Goal: Ask a question: Seek information or help from site administrators or community

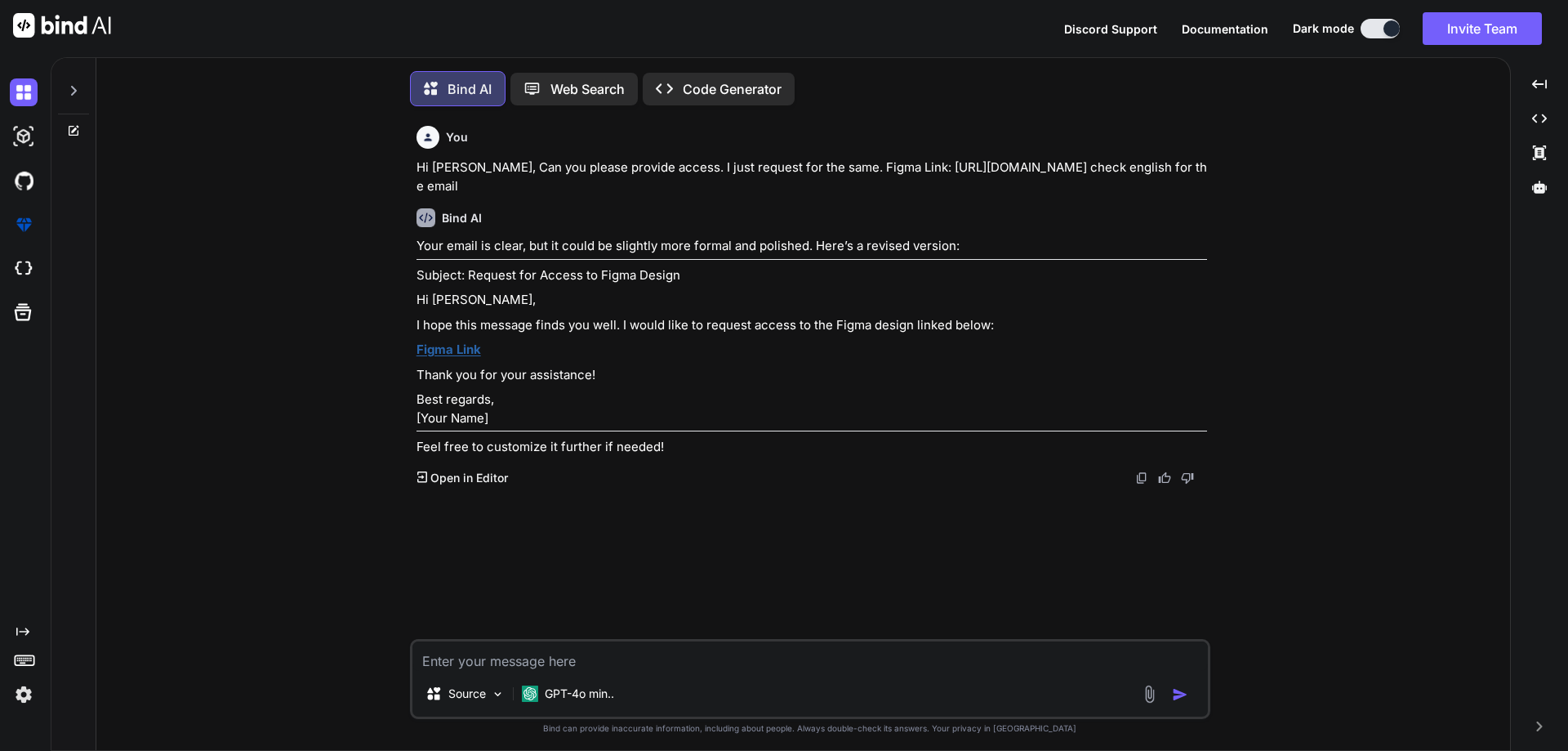
scroll to position [8, 0]
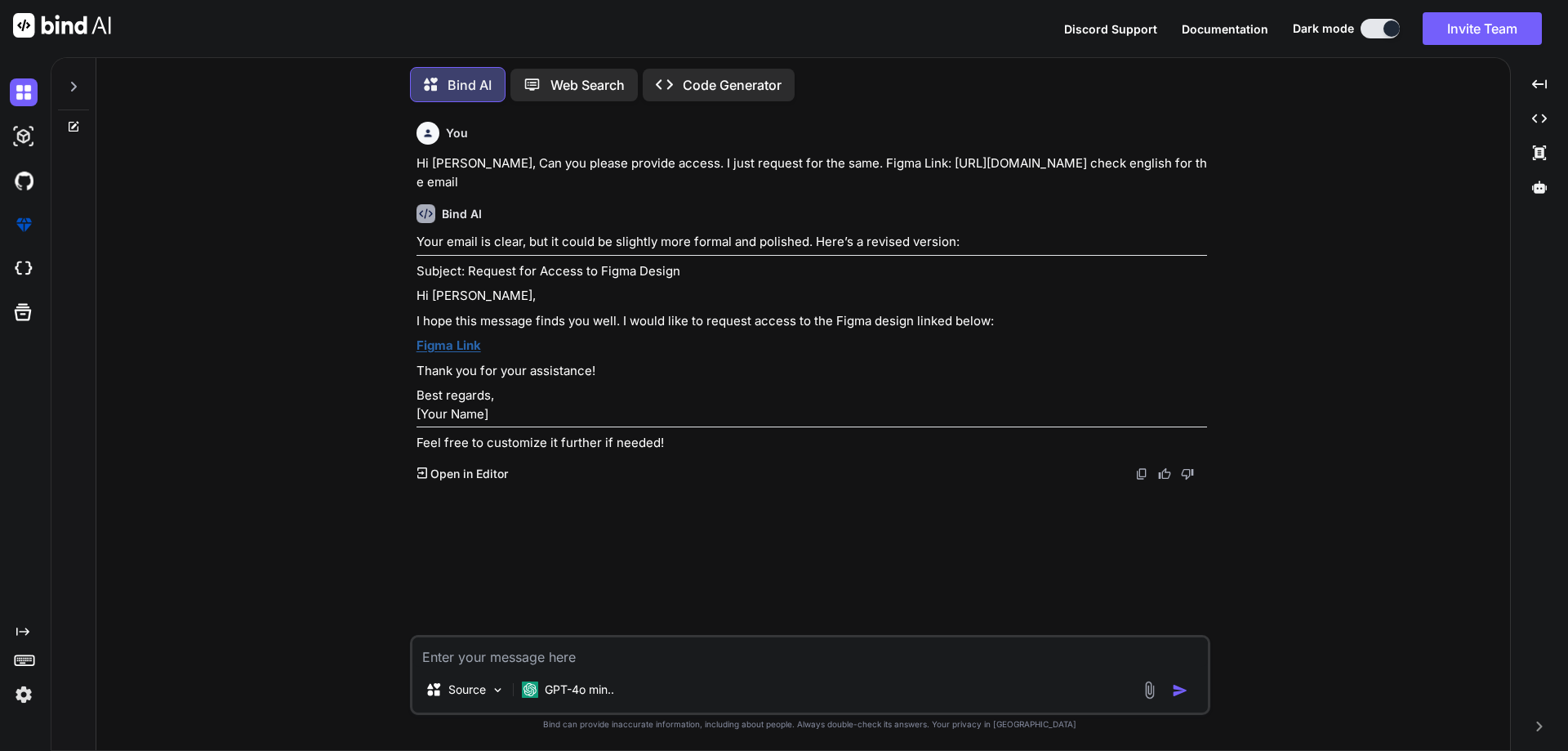
click at [64, 129] on div at bounding box center [73, 127] width 44 height 13
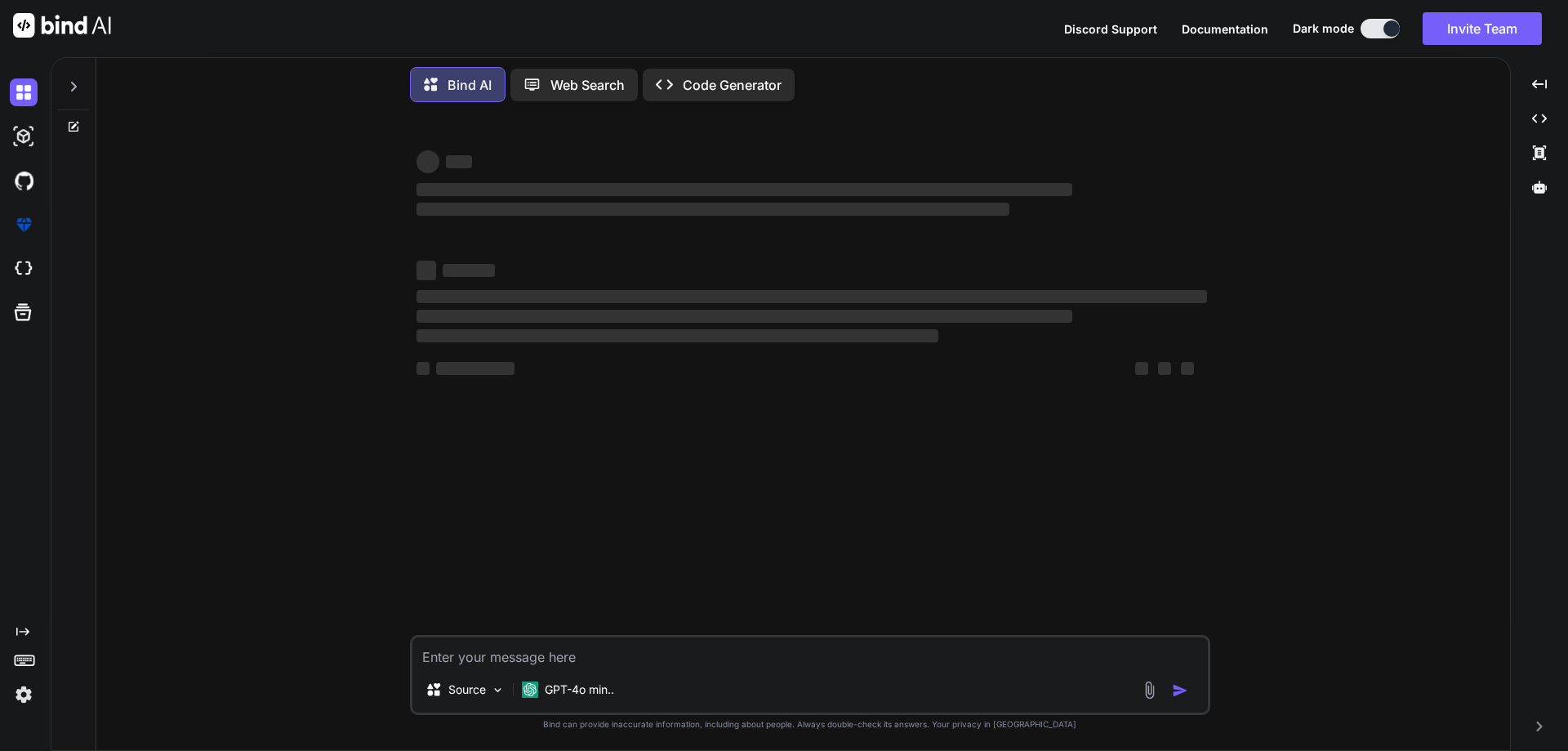
click at [732, 666] on textarea at bounding box center [809, 652] width 795 height 29
type textarea "x"
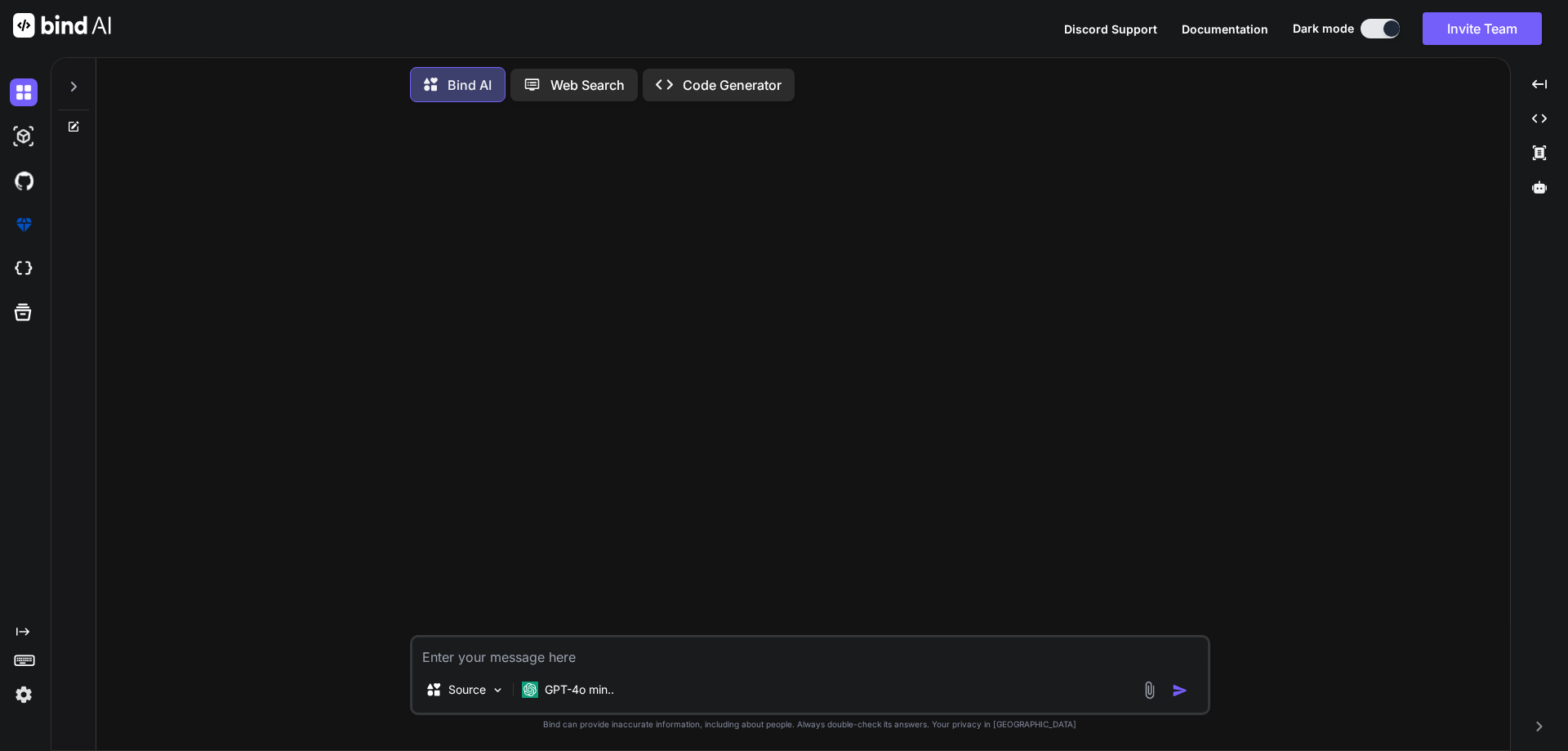
type textarea "i"
type textarea "x"
type textarea "i"
type textarea "x"
type textarea "i c"
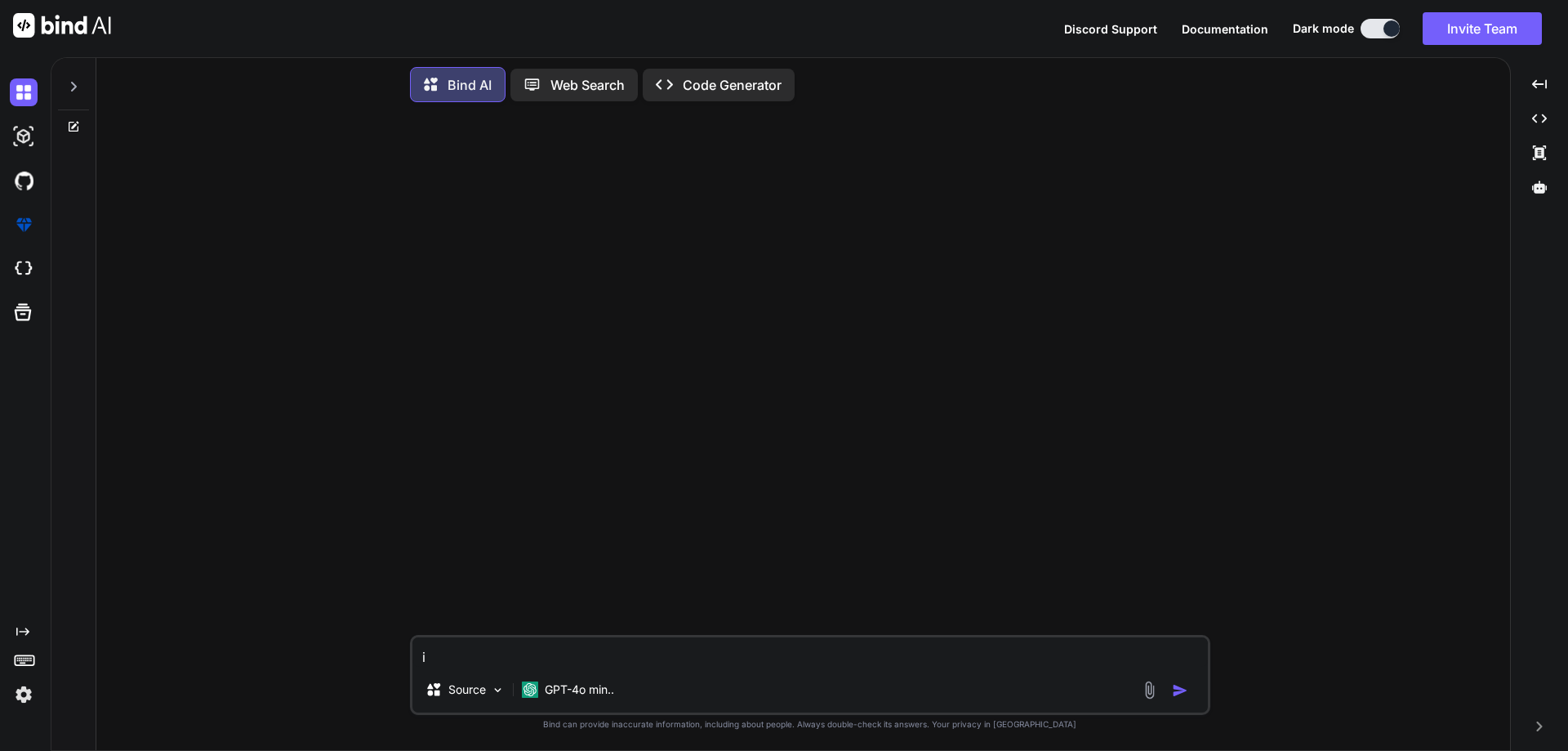
type textarea "x"
type textarea "i ca"
type textarea "x"
type textarea "i c"
type textarea "x"
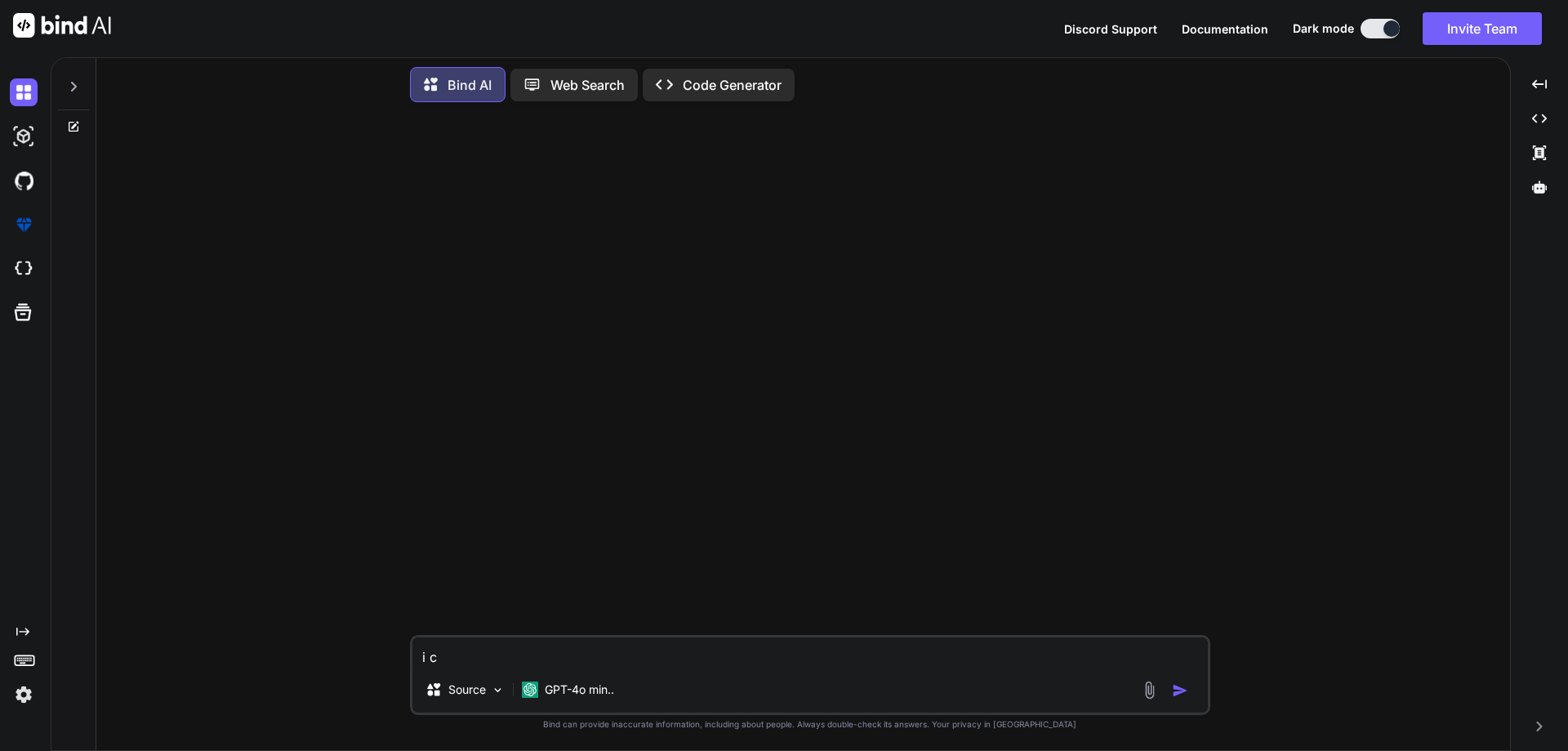
type textarea "i"
type textarea "x"
type textarea "i h"
type textarea "x"
type textarea "i ha"
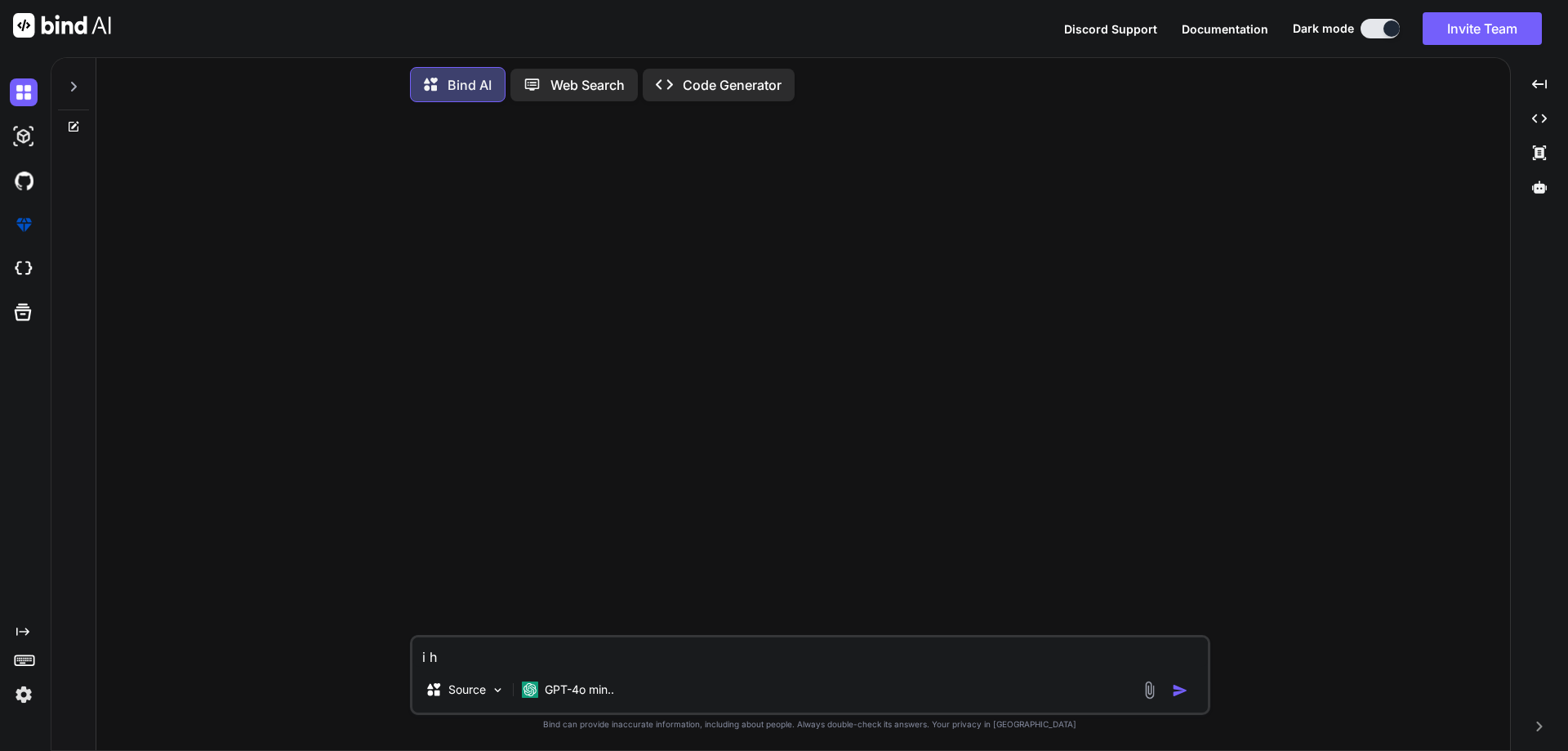
type textarea "x"
type textarea "i hav"
type textarea "x"
type textarea "i have"
type textarea "x"
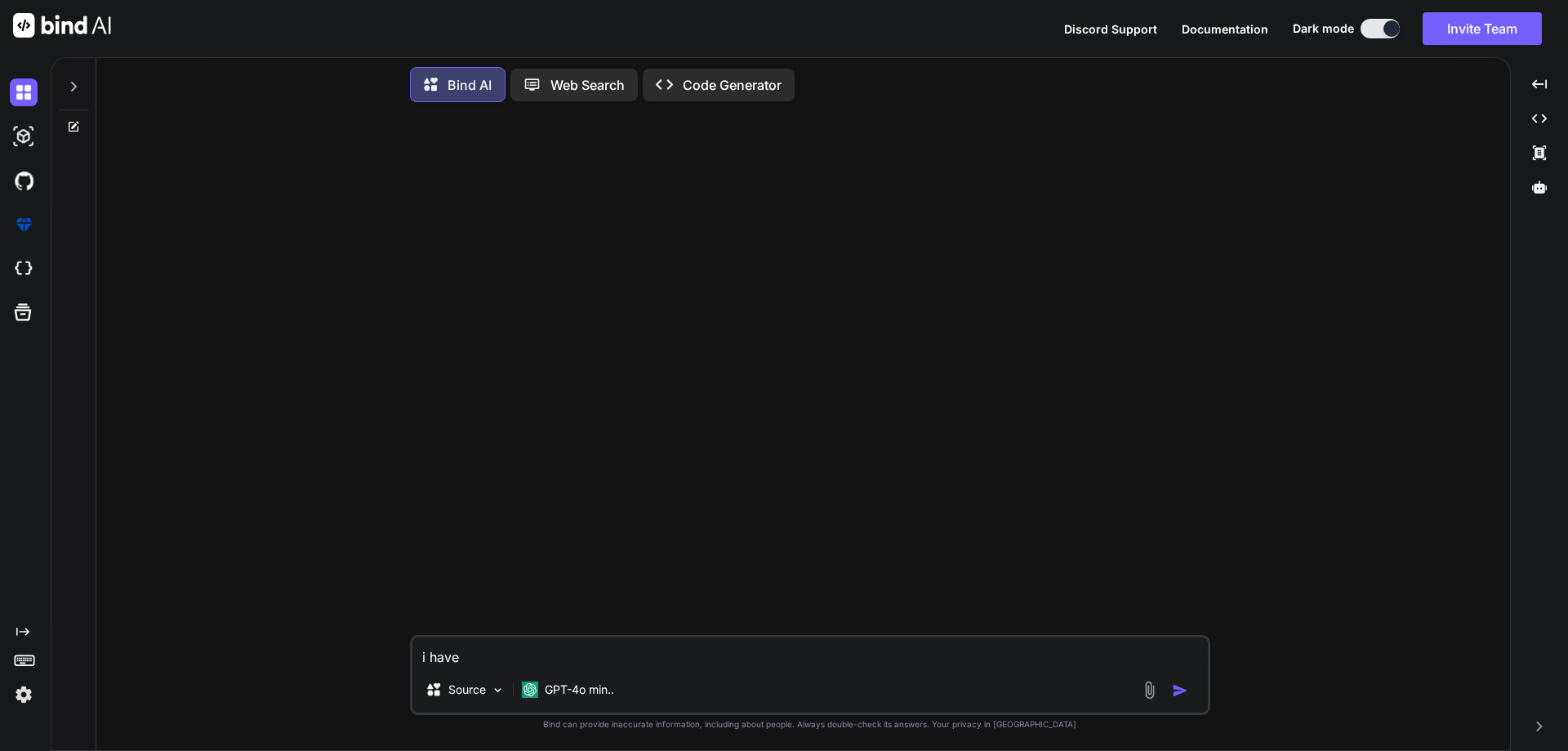
type textarea "i have"
type textarea "x"
type textarea "i have"
type textarea "x"
type textarea "i hav"
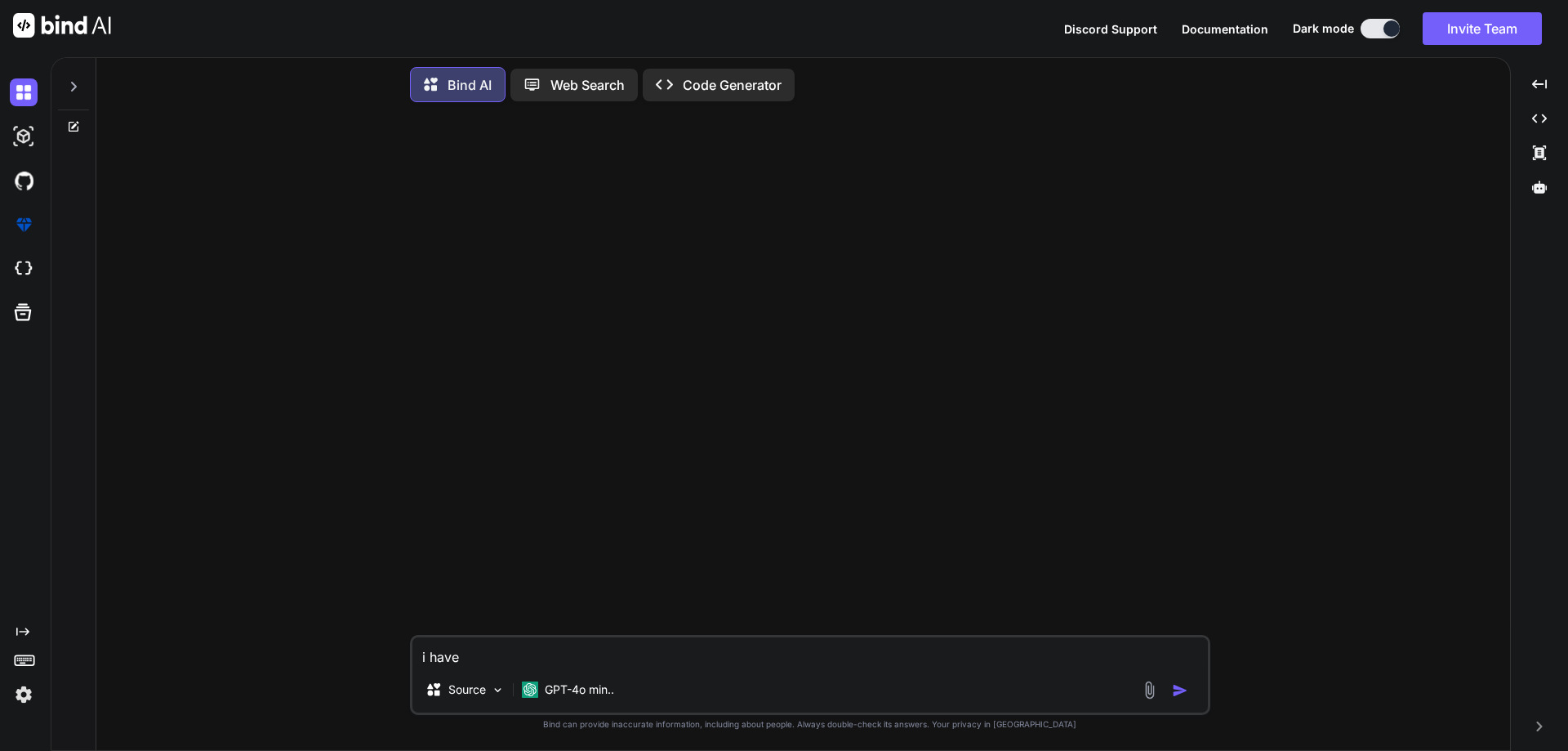
type textarea "x"
type textarea "i ha"
type textarea "x"
type textarea "i h"
type textarea "x"
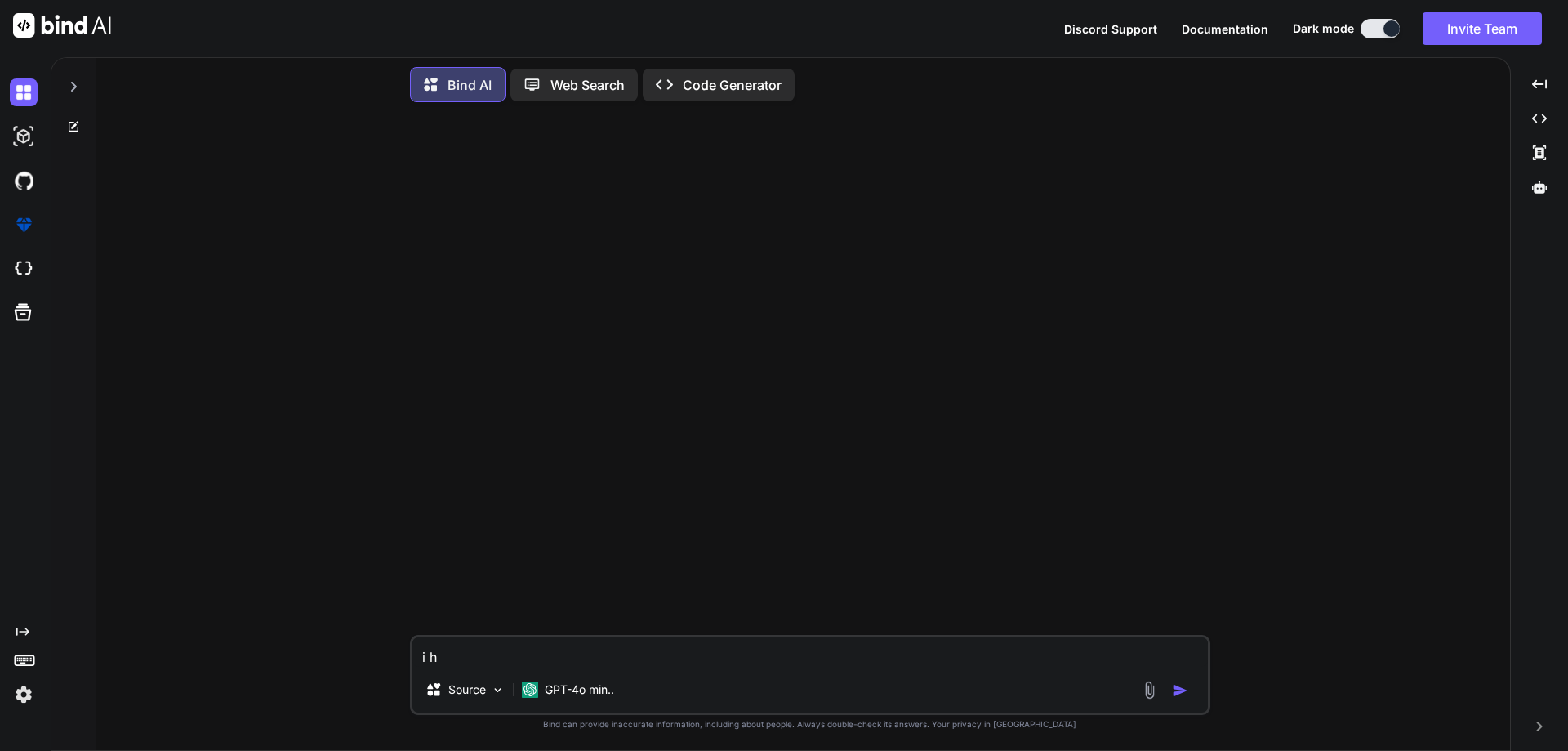
type textarea "i"
type textarea "x"
type textarea "i"
type textarea "x"
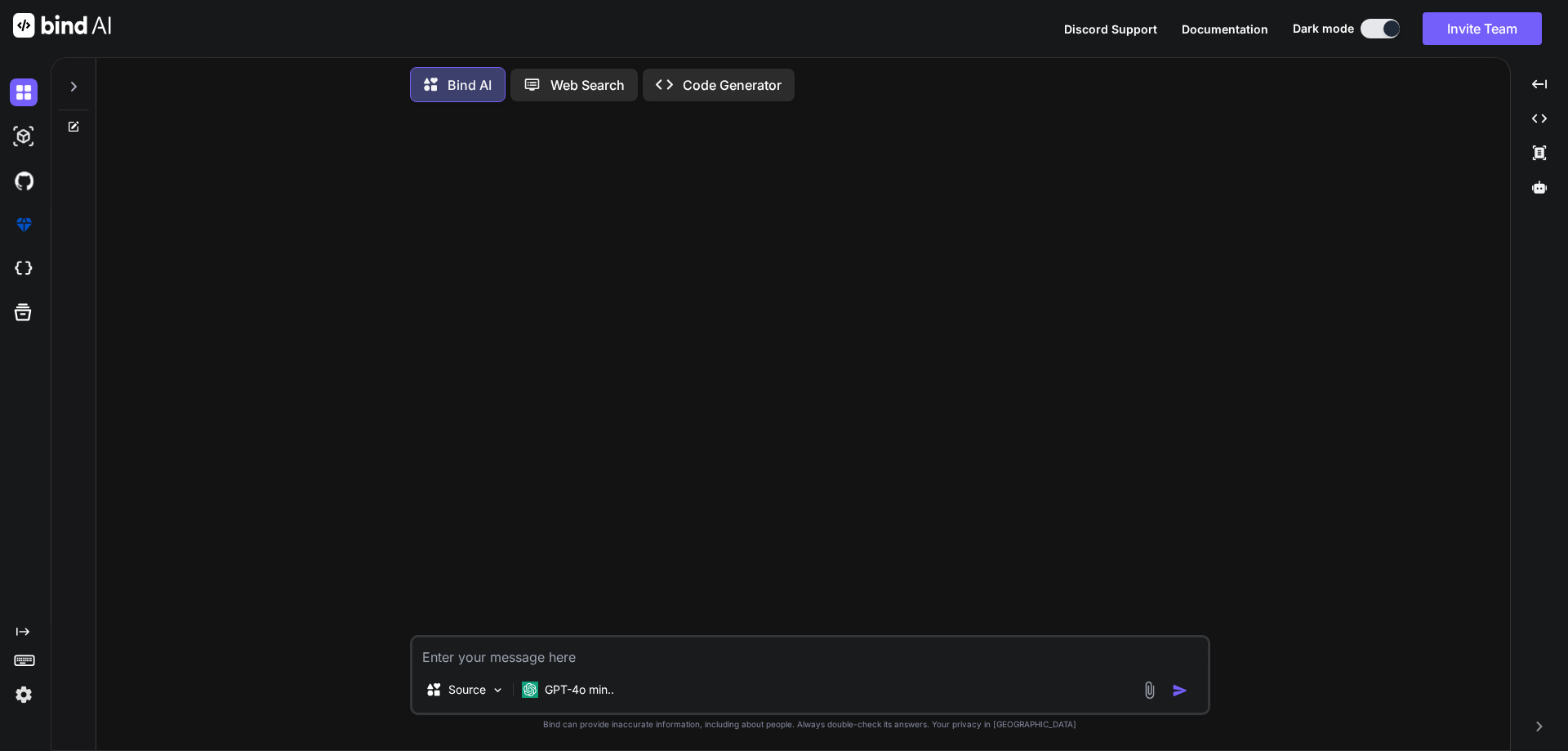
type textarea "i"
type textarea "x"
type textarea "i"
type textarea "x"
type textarea "i b"
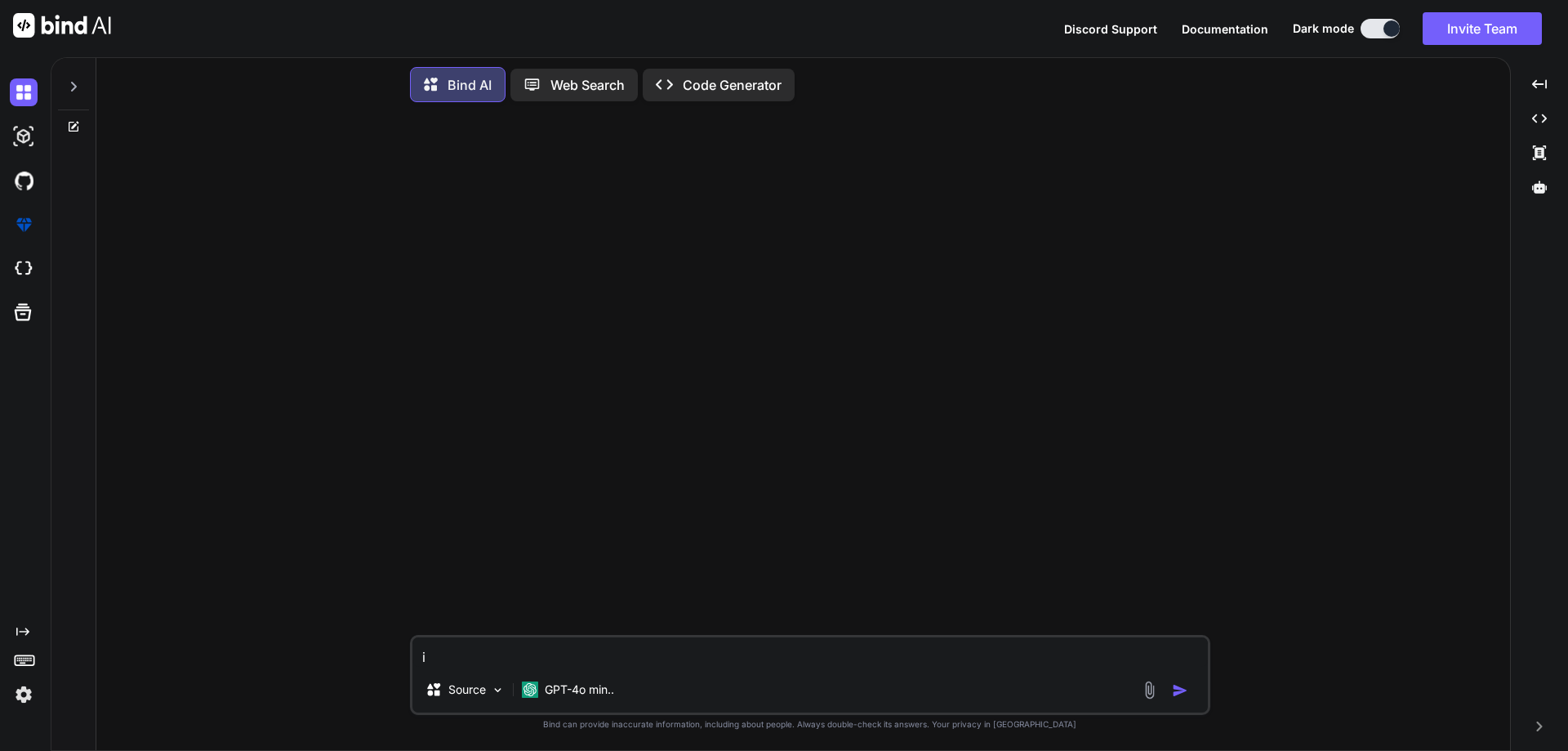
type textarea "x"
type textarea "i"
type textarea "x"
type textarea "i n"
type textarea "x"
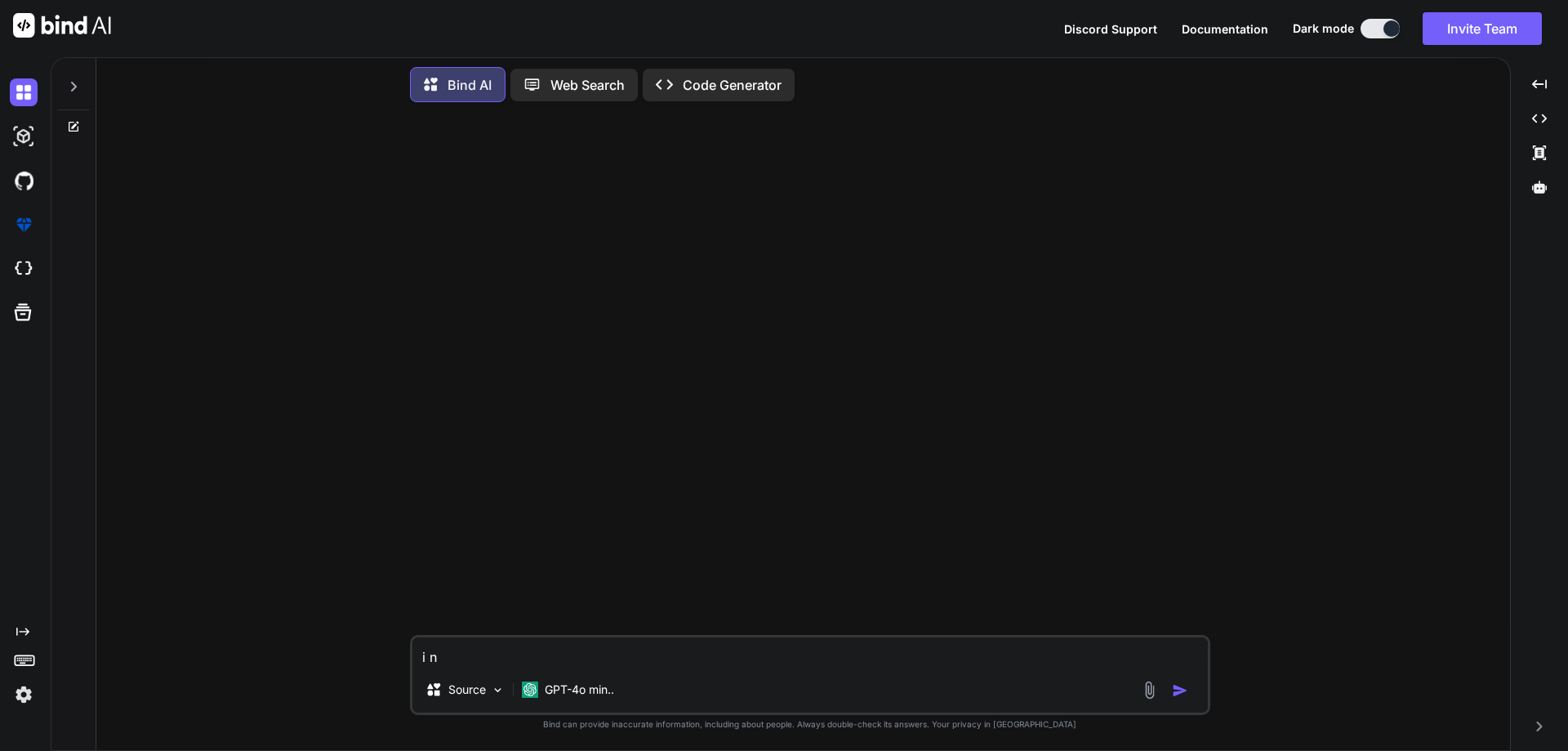
type textarea "i ne"
type textarea "x"
type textarea "i nee"
type textarea "x"
type textarea "i need"
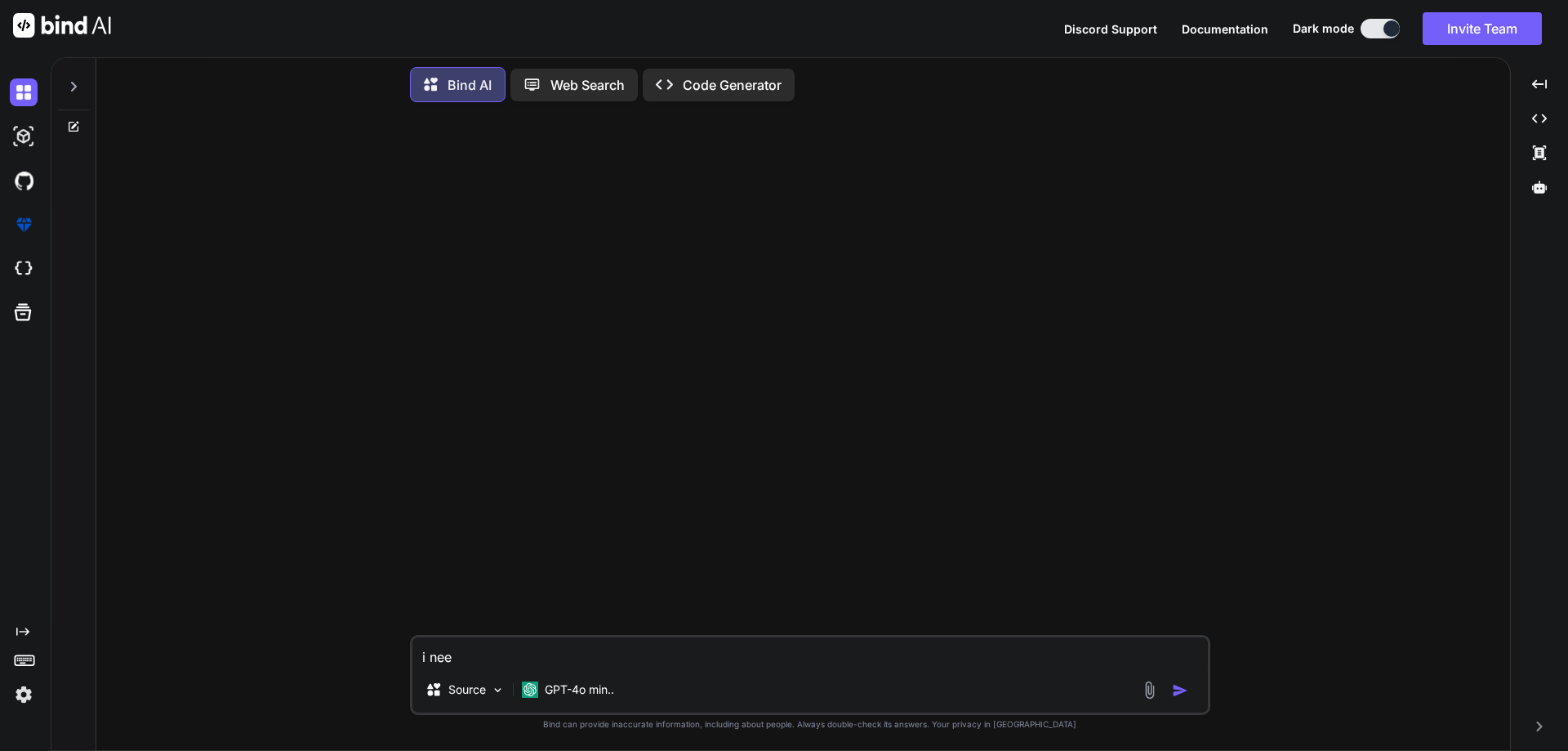
type textarea "x"
type textarea "i need"
type textarea "x"
type textarea "i need c"
type textarea "x"
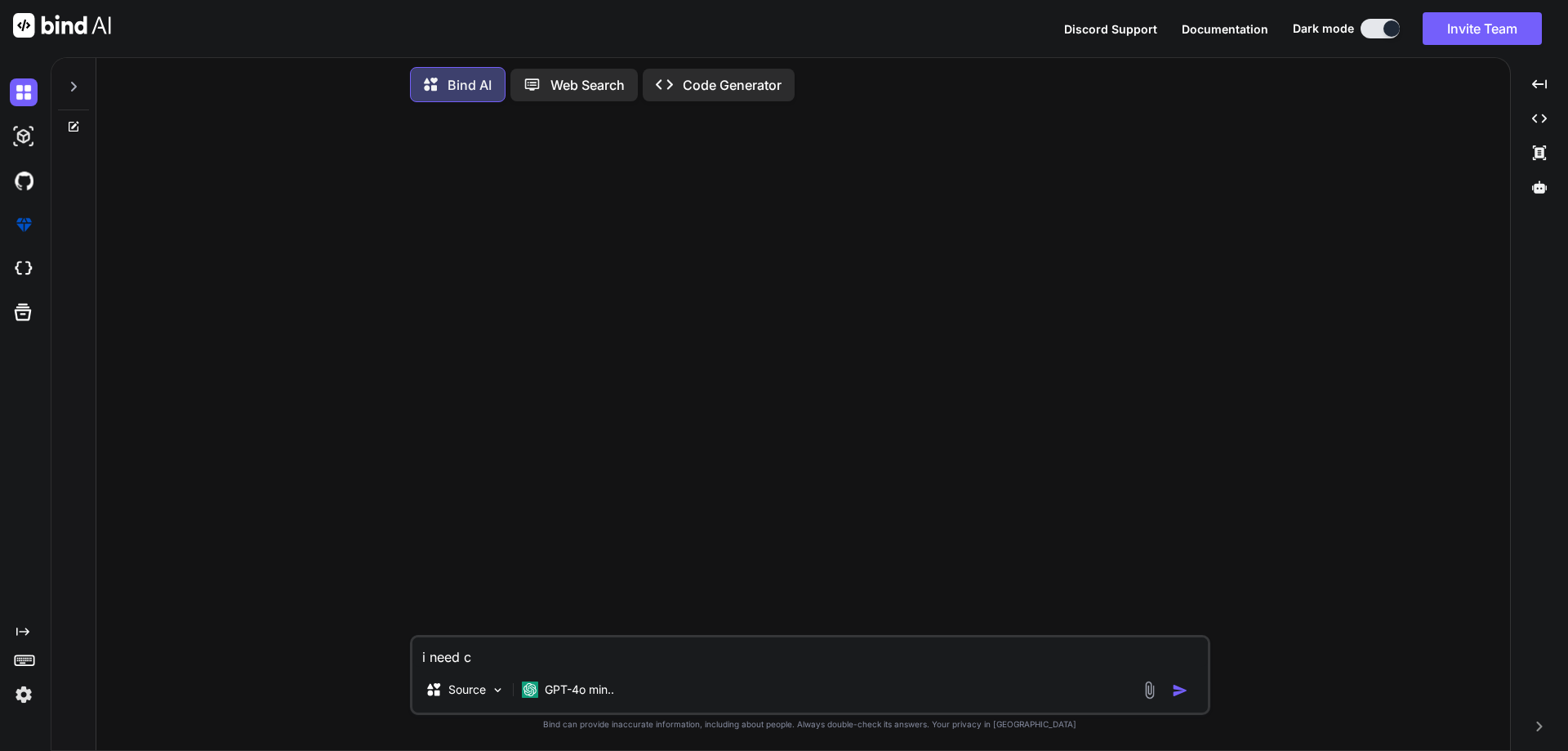
type textarea "i need ca"
type textarea "x"
type textarea "i need car"
type textarea "x"
type textarea "i need card"
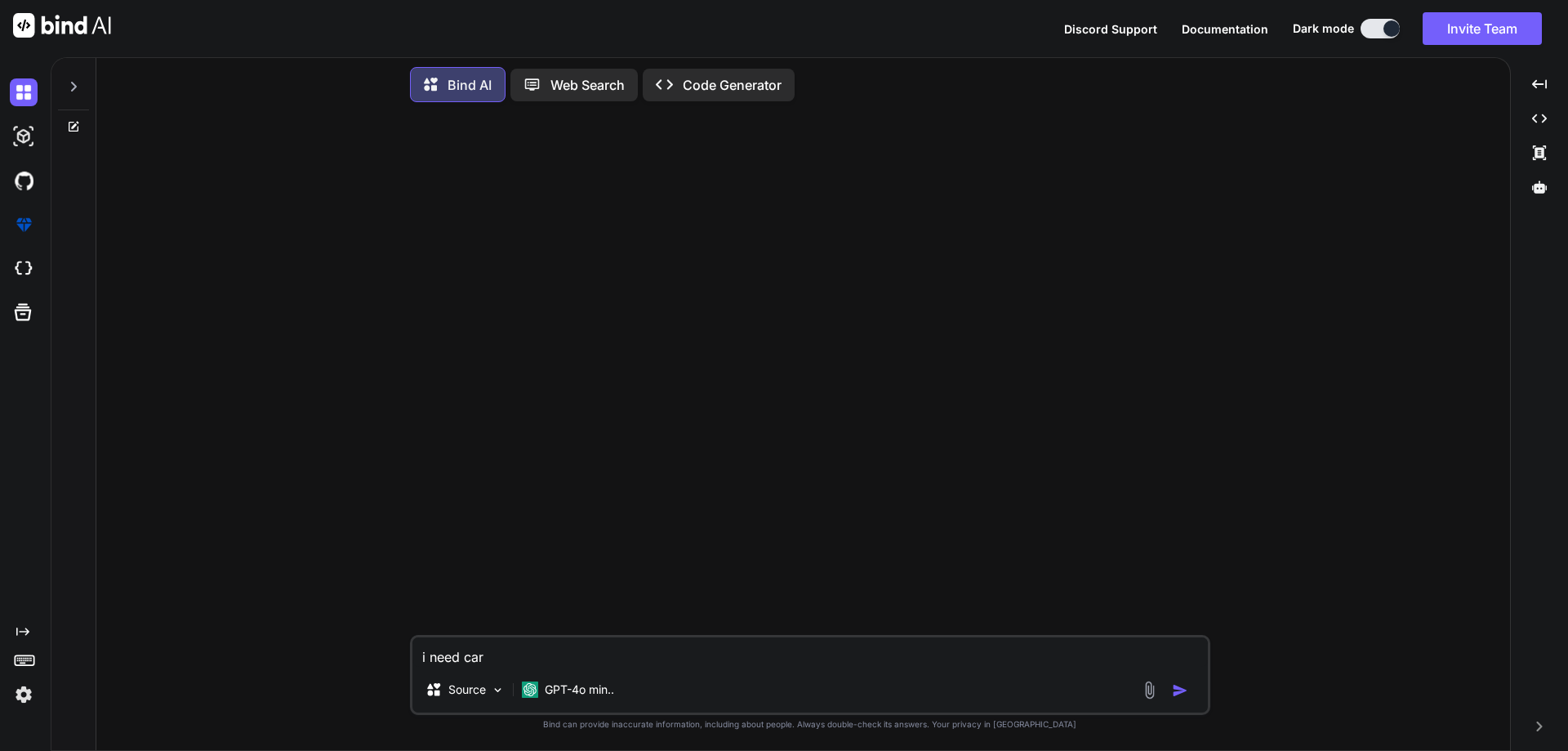
type textarea "x"
type textarea "i need card"
type textarea "x"
type textarea "i need card"
type textarea "x"
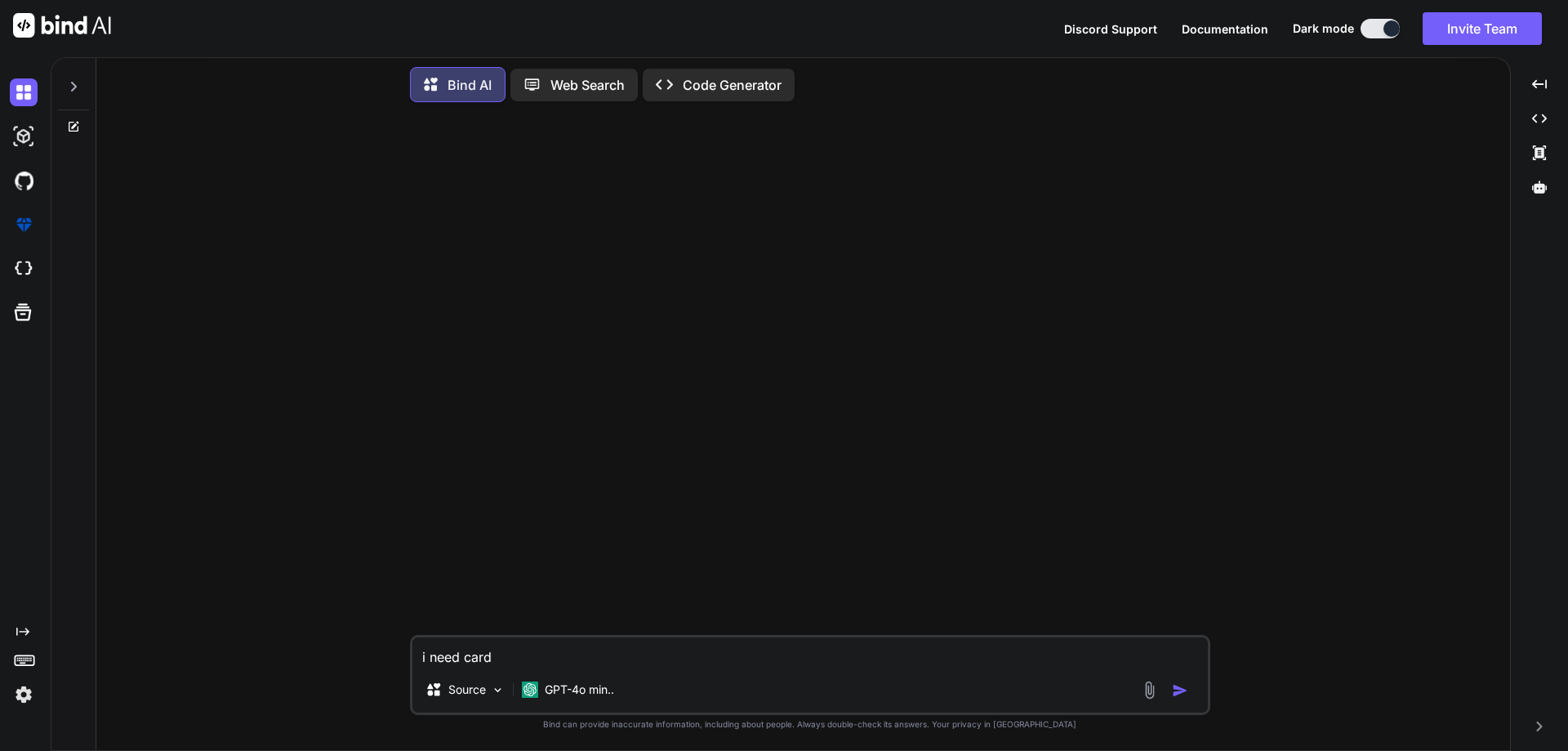
type textarea "i need cards"
type textarea "x"
type textarea "i need cards"
type textarea "x"
type textarea "i need cards w"
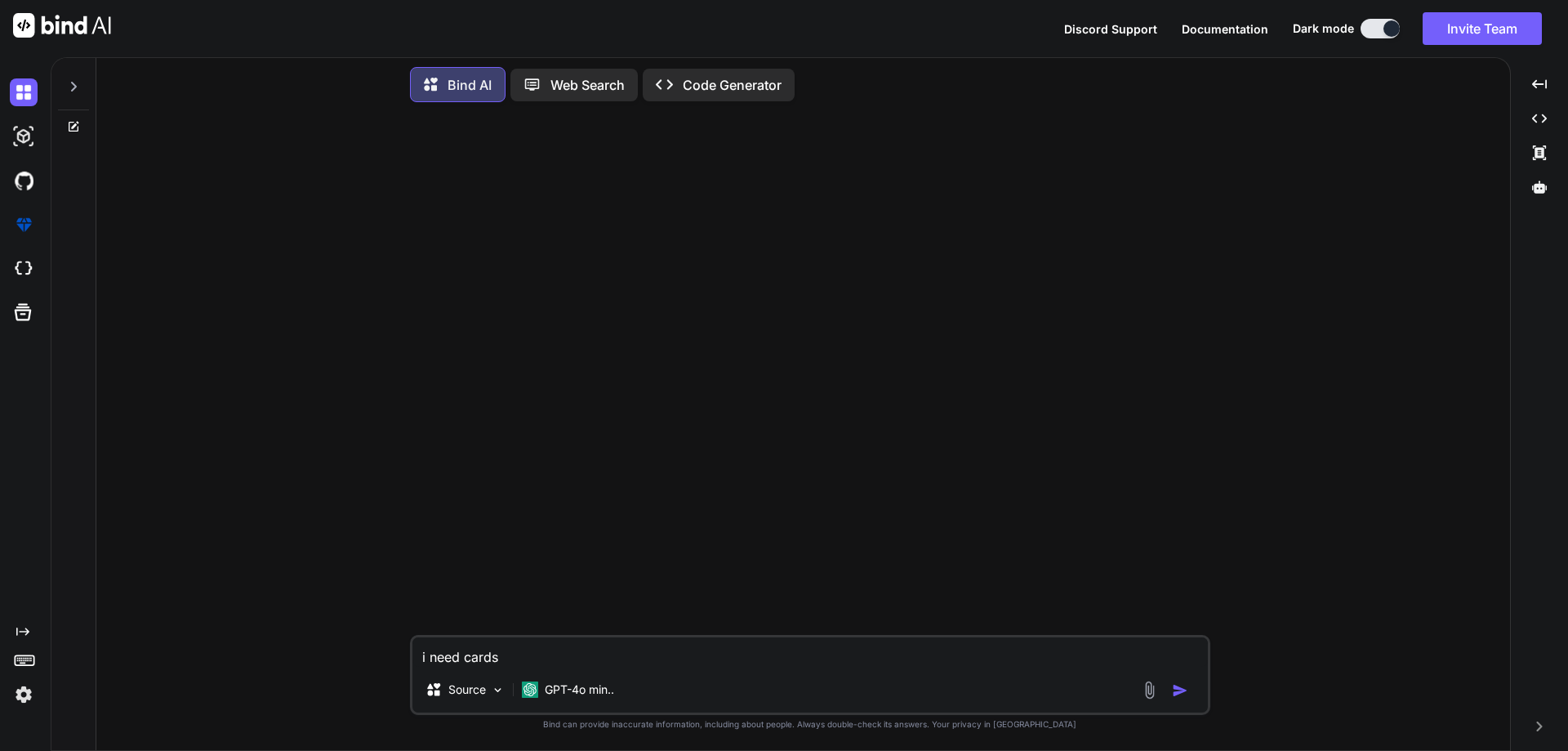
type textarea "x"
type textarea "i need cards wh"
type textarea "x"
type textarea "i need cards whe"
type textarea "x"
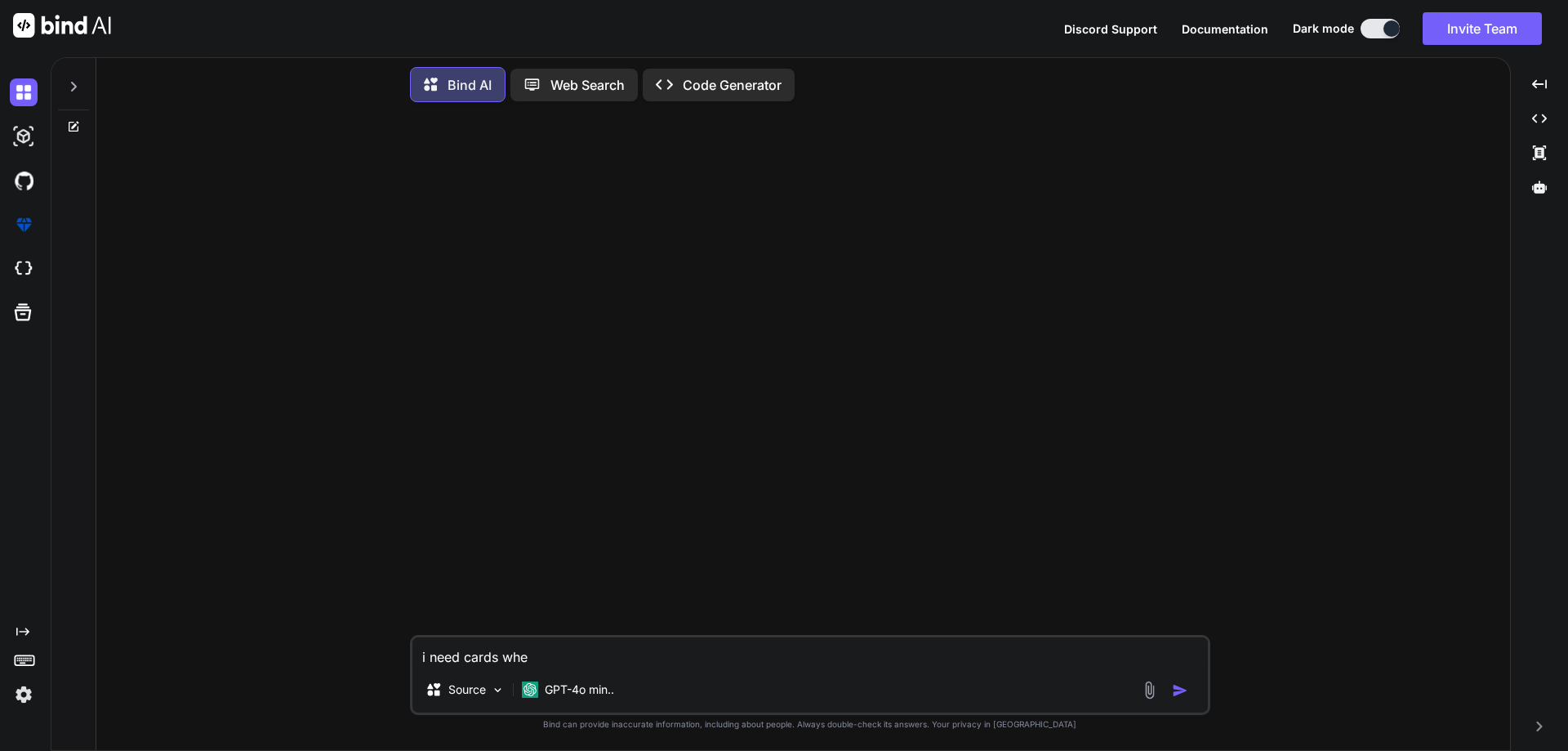
type textarea "i need cards wher"
type textarea "x"
type textarea "i need cards where"
type textarea "x"
type textarea "i need cards where"
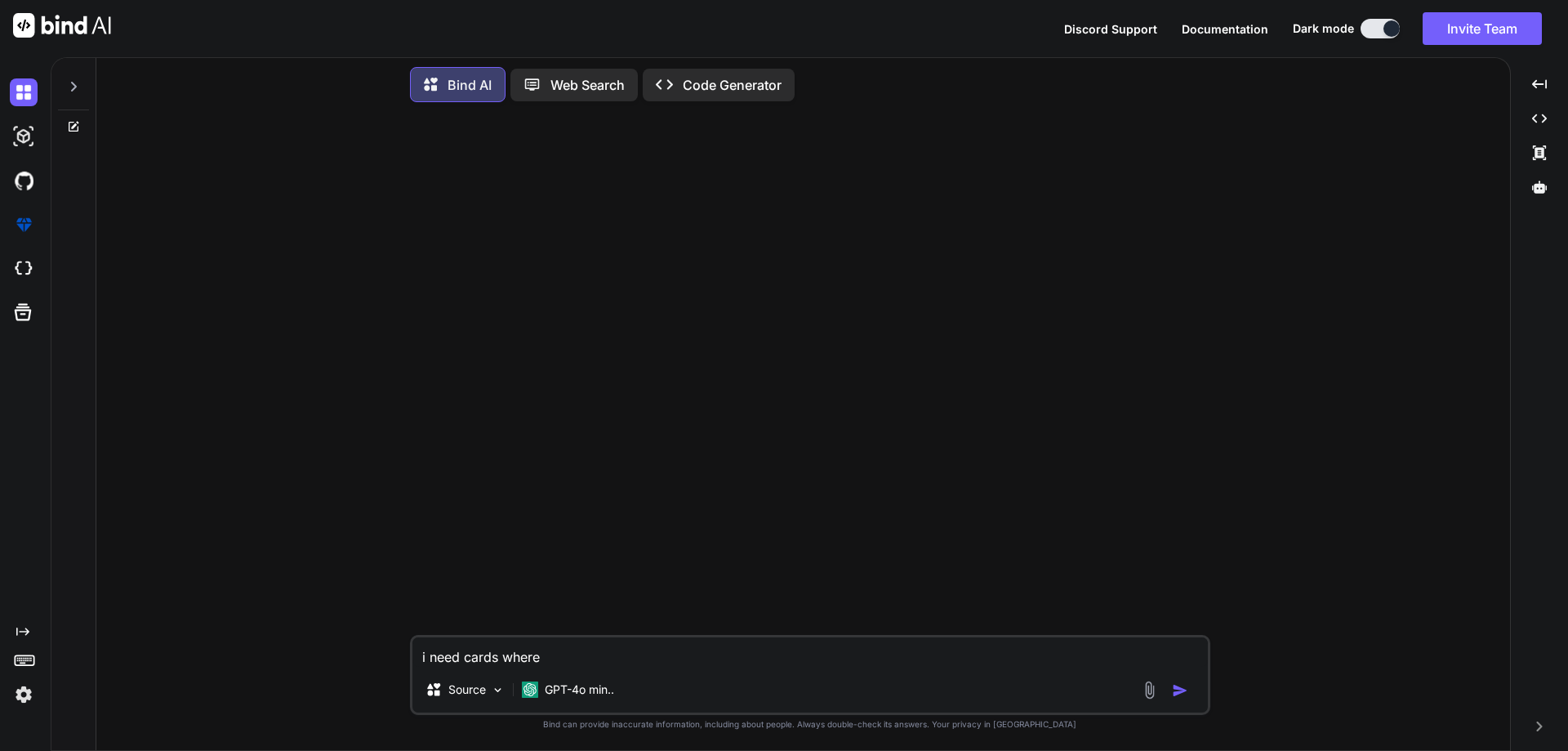
type textarea "x"
type textarea "i need cards where i"
type textarea "x"
type textarea "i need cards where it"
type textarea "x"
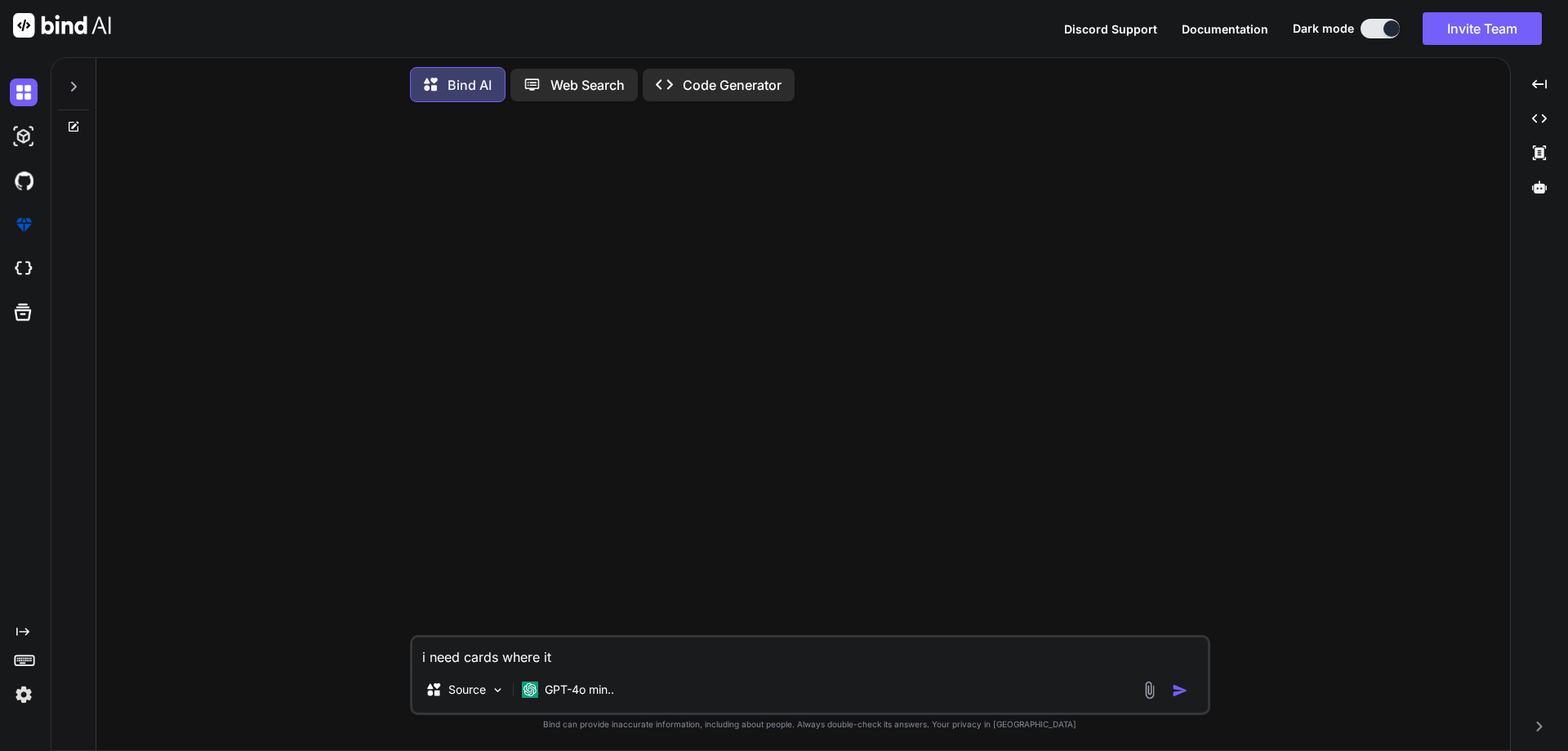
type textarea "i need cards where it"
type textarea "x"
type textarea "i need cards where it d"
type textarea "x"
type textarea "i need cards where it dy"
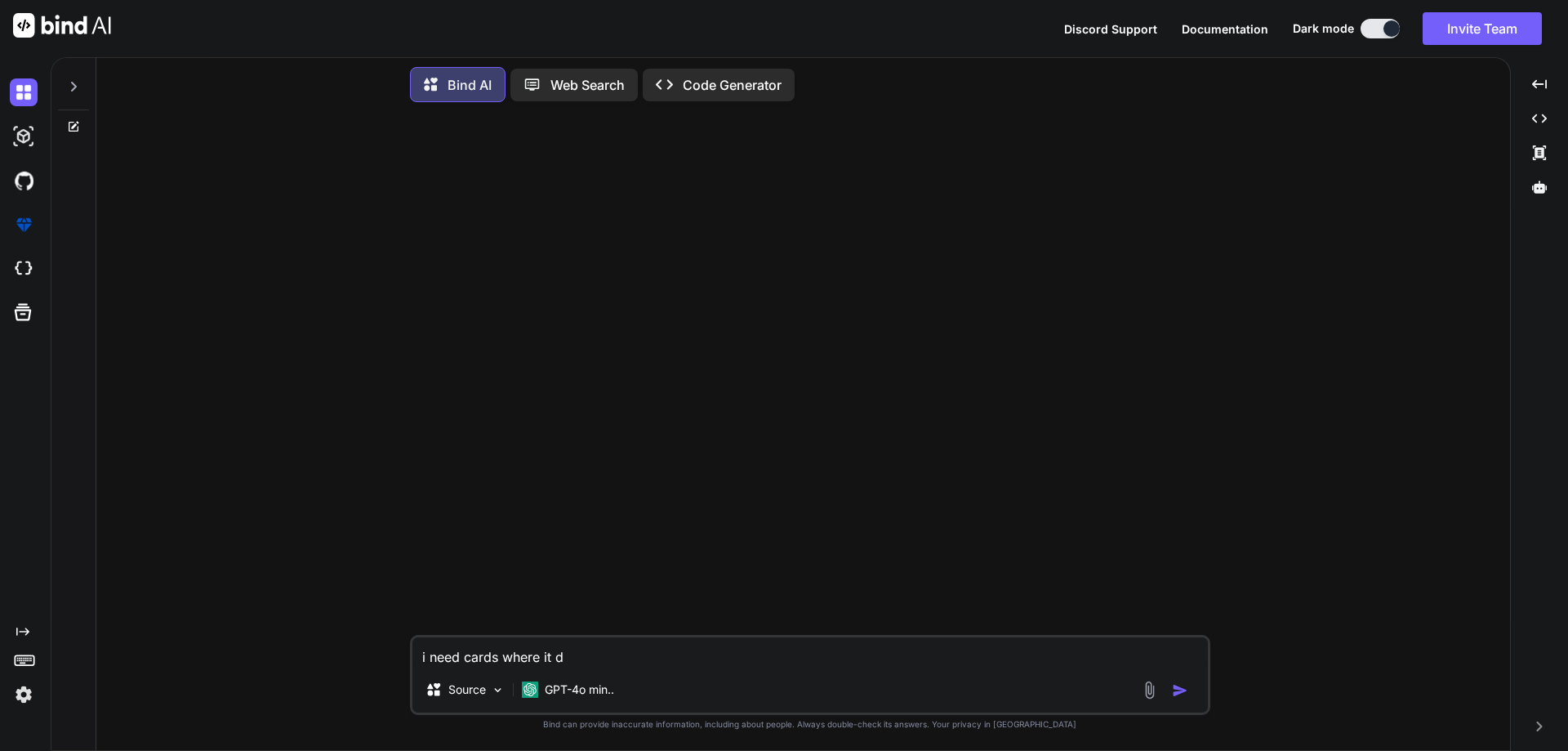
type textarea "x"
type textarea "i need cards where it dyn"
type textarea "x"
type textarea "i need cards where it dync"
type textarea "x"
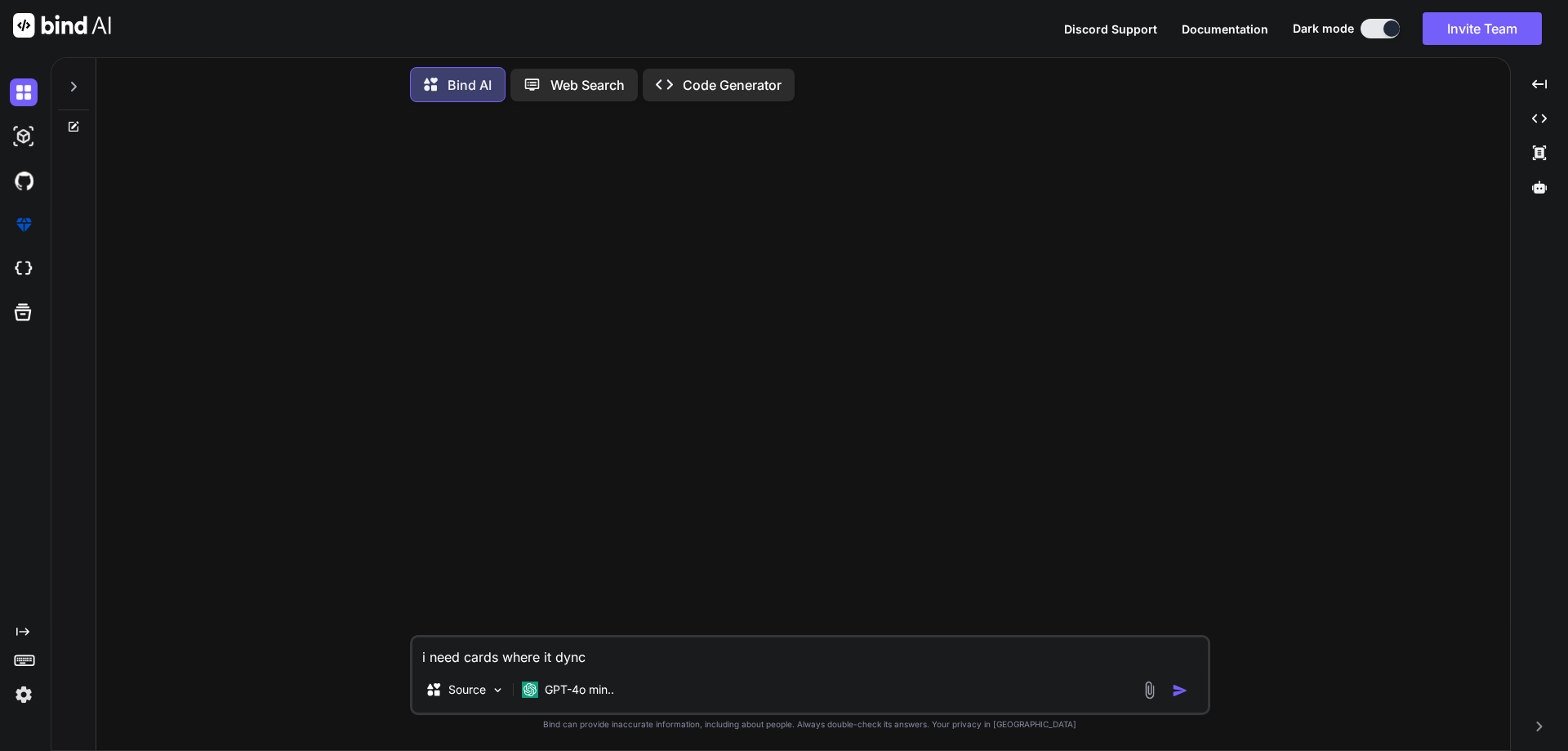
type textarea "i need cards where it dyncm"
type textarea "x"
type textarea "i need cards where it dyncmi"
type textarea "x"
type textarea "i need cards where it dyncm"
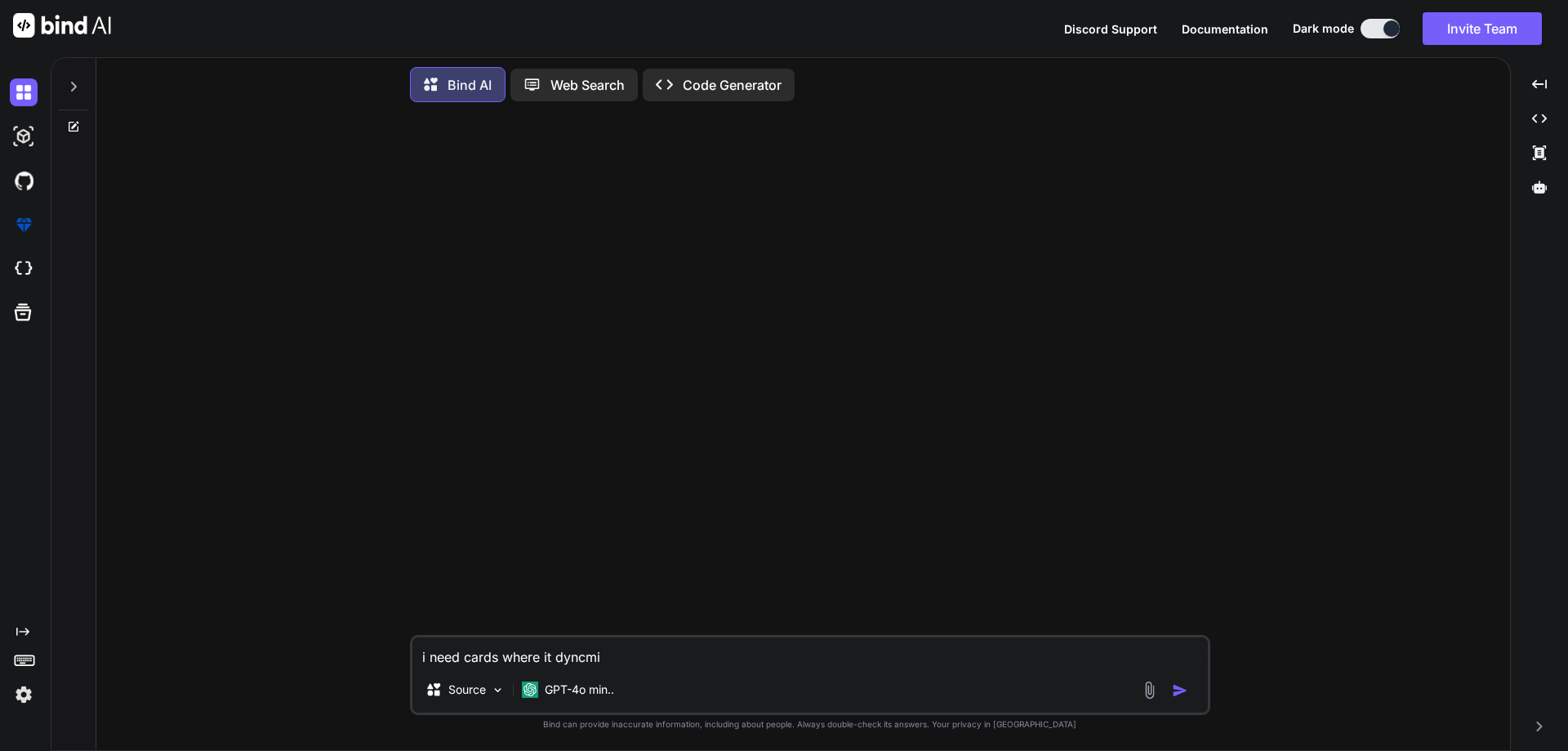
type textarea "x"
type textarea "i need cards where it dync"
type textarea "x"
type textarea "i need cards where it dyn"
type textarea "x"
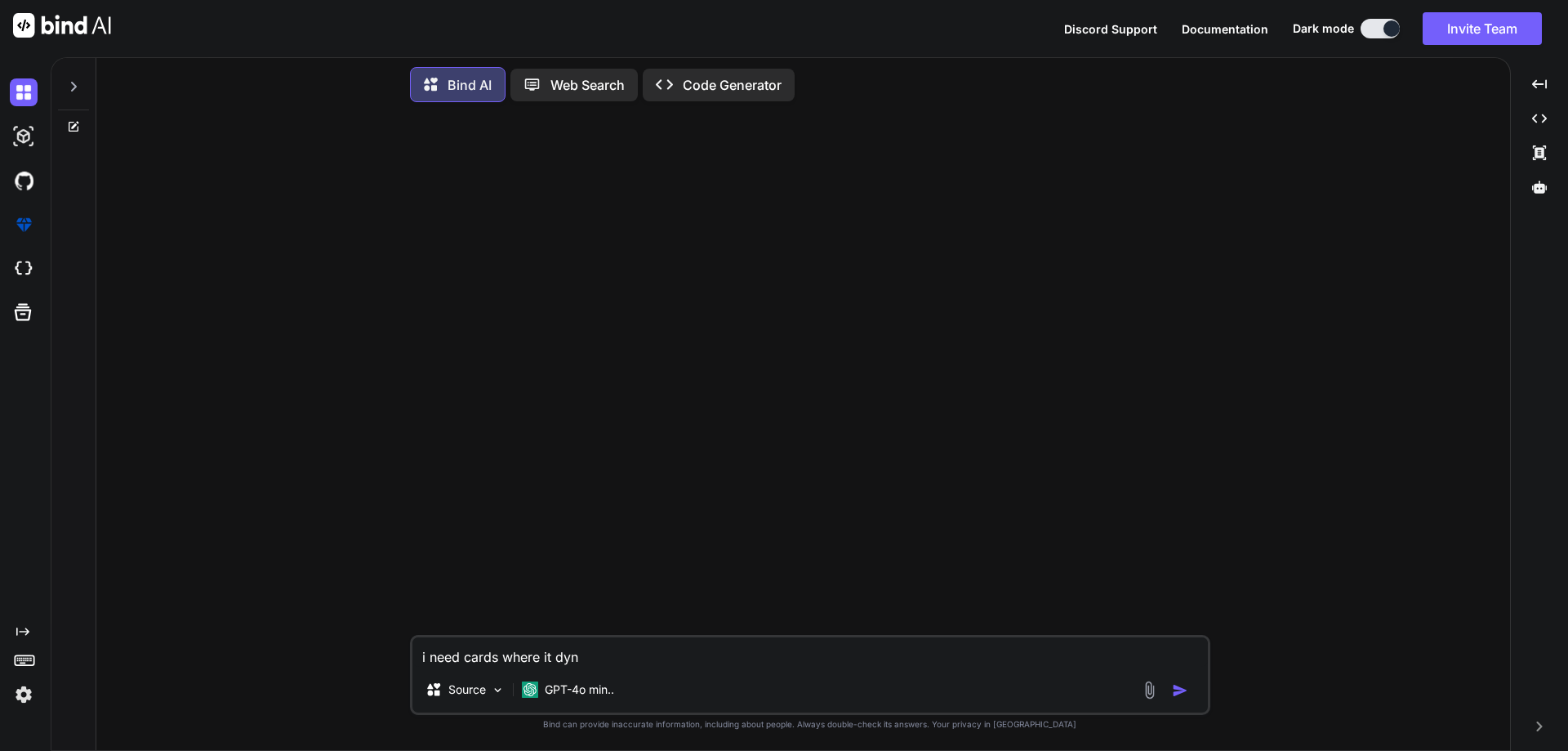
type textarea "i need cards where it dyna"
type textarea "x"
type textarea "i need cards where it dynam"
type textarea "x"
type textarea "i need cards where it dynami"
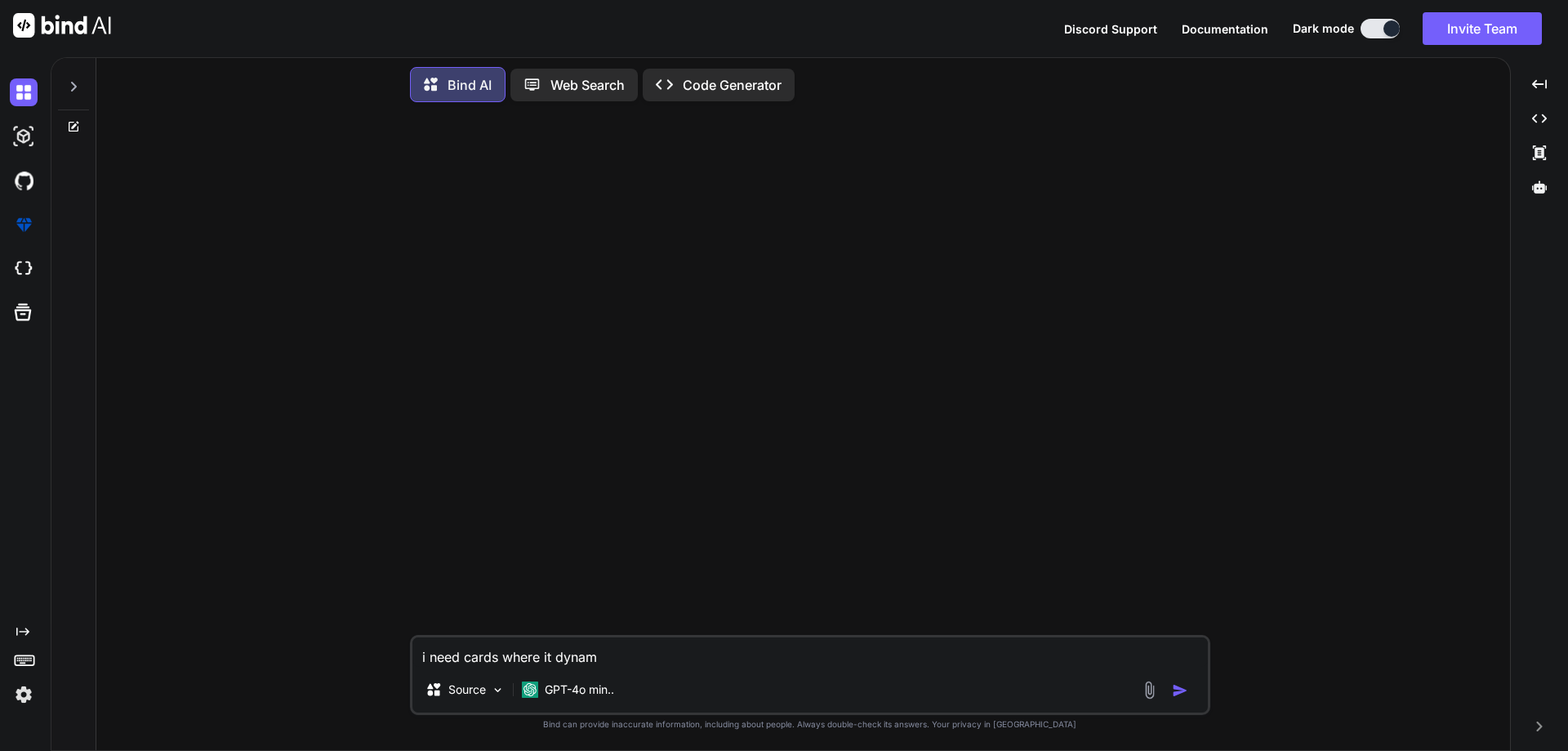
type textarea "x"
type textarea "i need cards where it dynamic"
type textarea "x"
type textarea "i need cards where it dynamica"
type textarea "x"
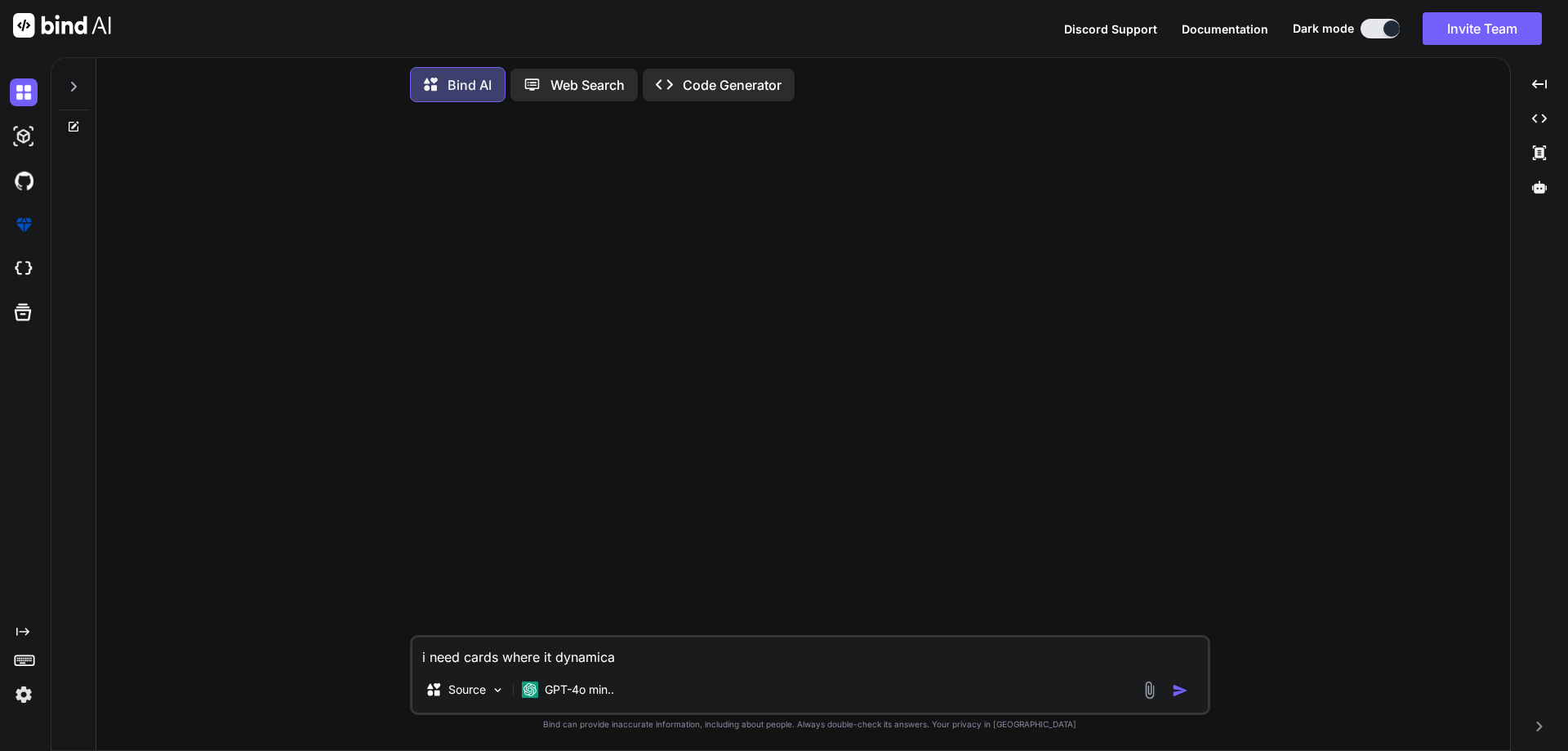
type textarea "i need cards where it dynamical"
type textarea "x"
type textarea "i need cards where it dynamicall"
type textarea "x"
type textarea "i need cards where it dynamically"
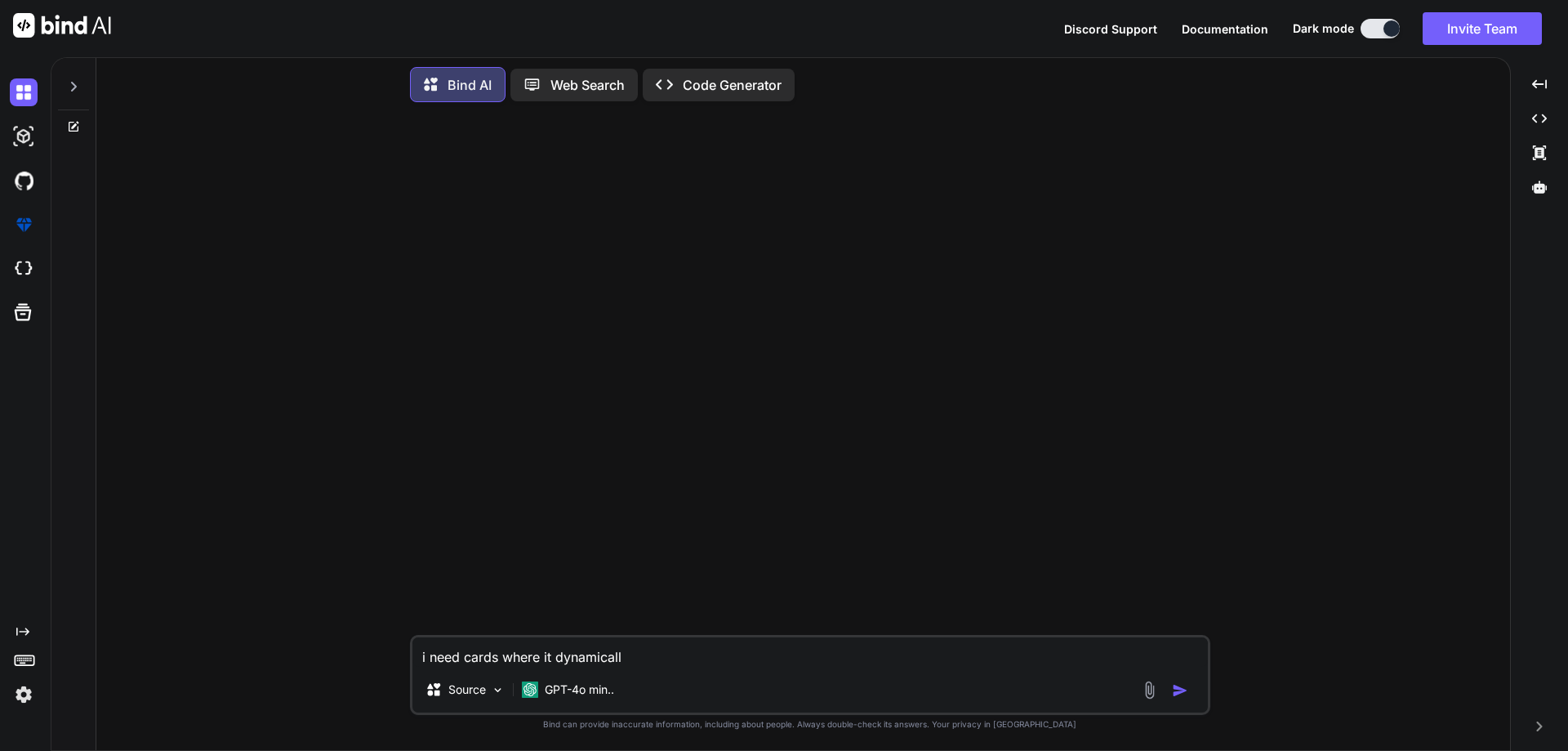
type textarea "x"
type textarea "i need cards where it dynamically"
type textarea "x"
type textarea "i need cards where it dynamically a"
type textarea "x"
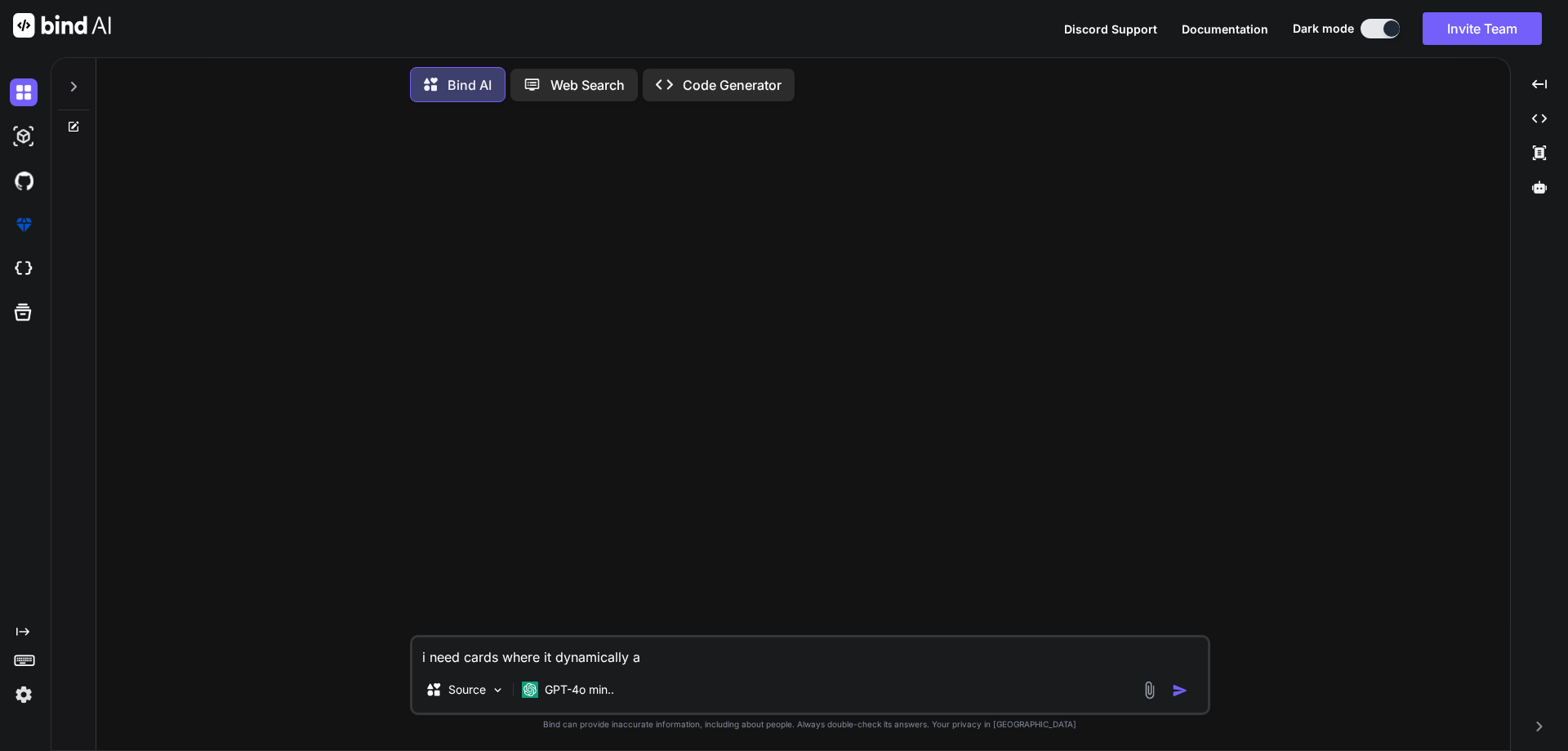
type textarea "i need cards where it dynamically ad"
type textarea "x"
type textarea "i need cards where it dynamically add"
type textarea "x"
type textarea "i need cards where it dynamically add"
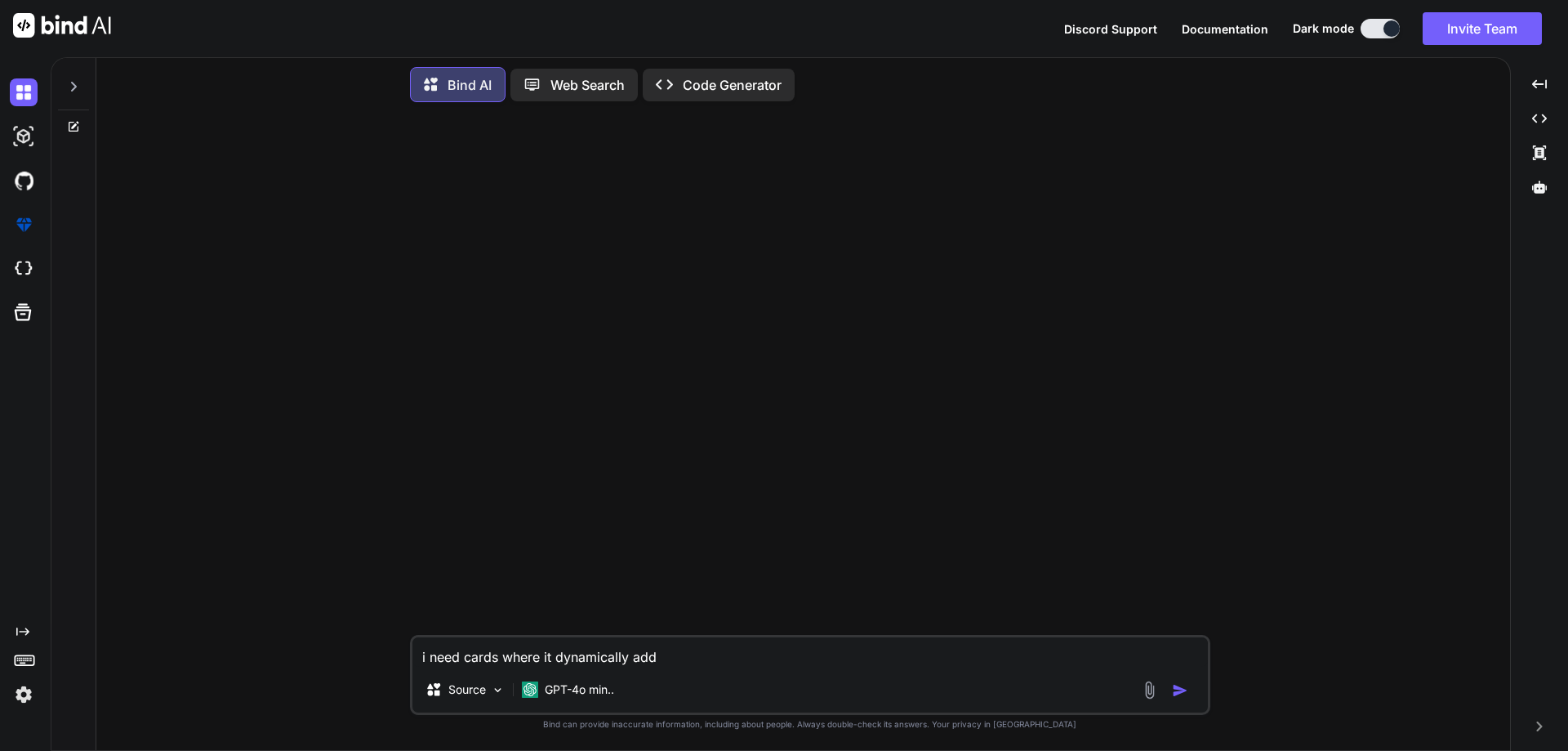
type textarea "x"
type textarea "i need cards where it dynamically add d"
type textarea "x"
type textarea "i need cards where it dynamically add"
type textarea "x"
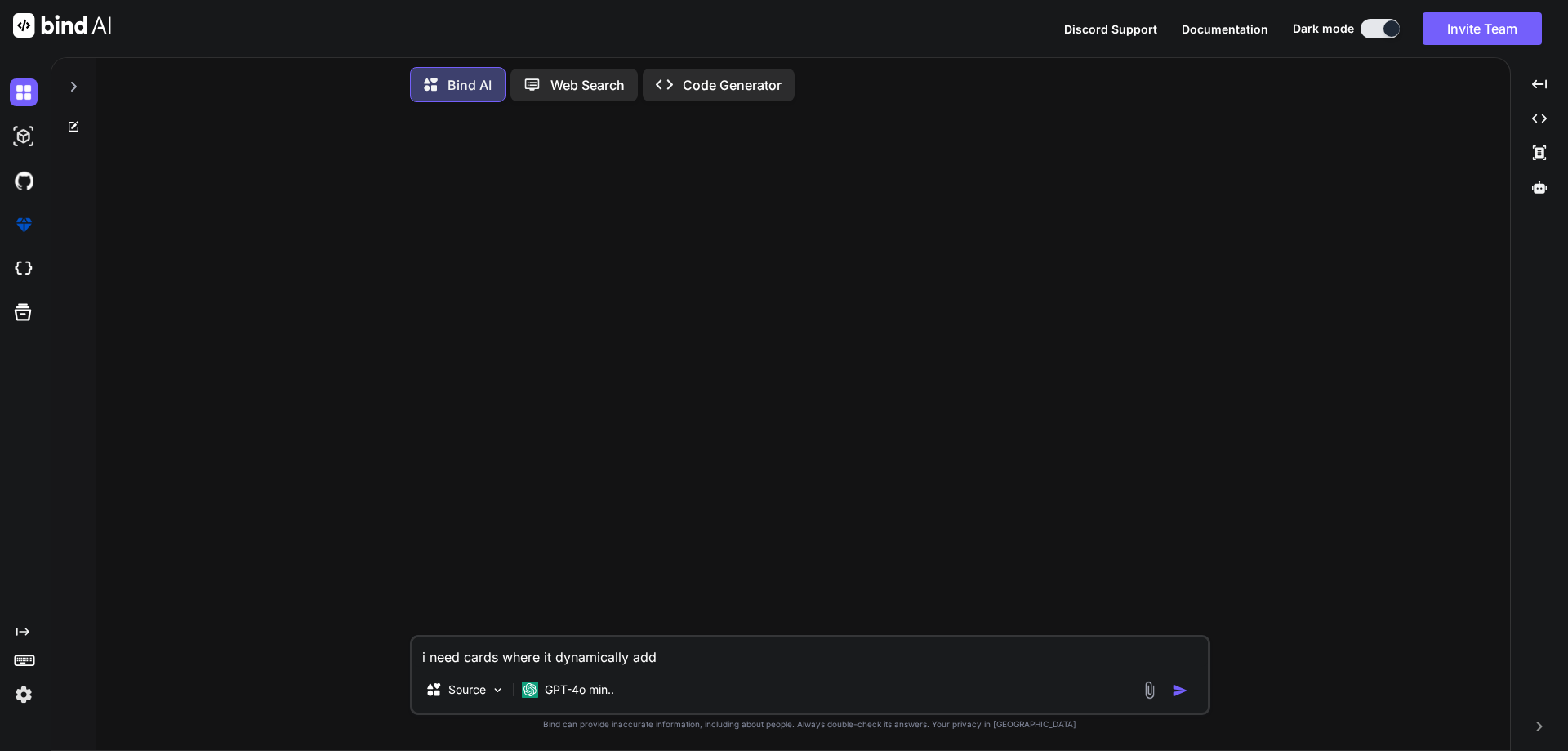
type textarea "i need cards where it dynamically add g"
type textarea "x"
type textarea "i need cards where it dynamically add gr"
type textarea "x"
type textarea "i need cards where it dynamically add gra"
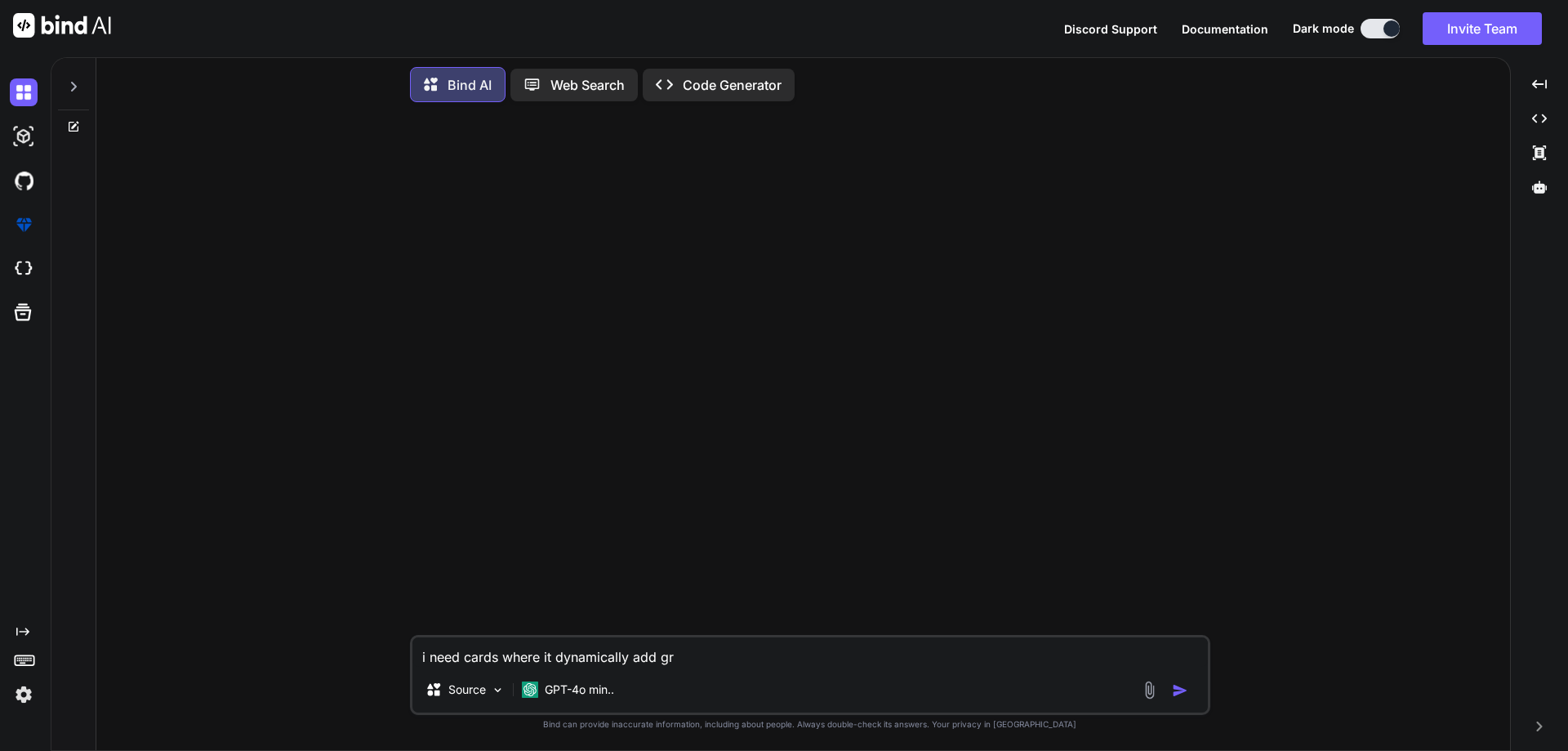
type textarea "x"
type textarea "i need cards where it dynamically add grad"
type textarea "x"
type textarea "i need cards where it dynamically add gradi"
type textarea "x"
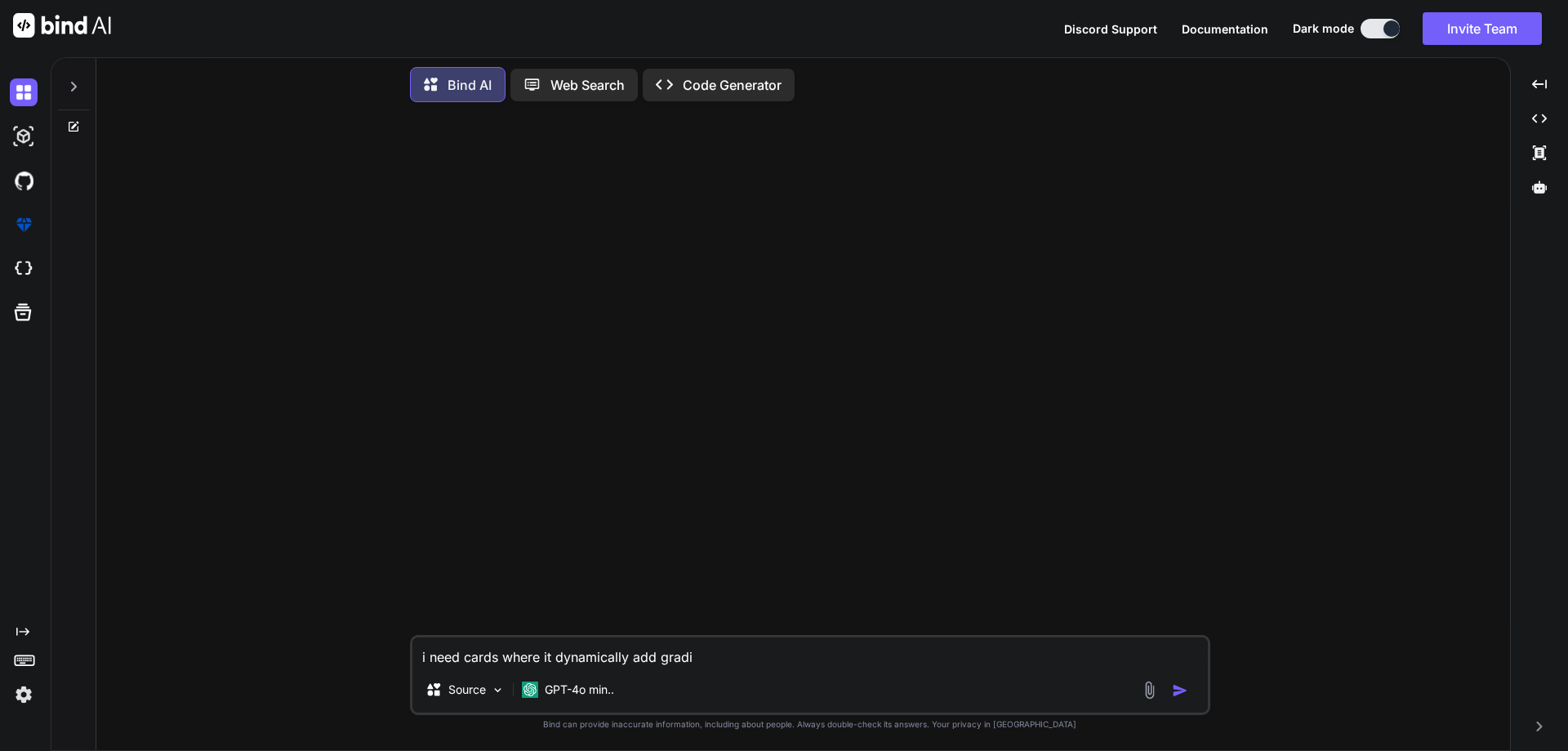
type textarea "i need cards where it dynamically add [PERSON_NAME]"
type textarea "x"
type textarea "i need cards where it dynamically add gradi"
type textarea "x"
type textarea "i need cards where it dynamically add [PERSON_NAME]"
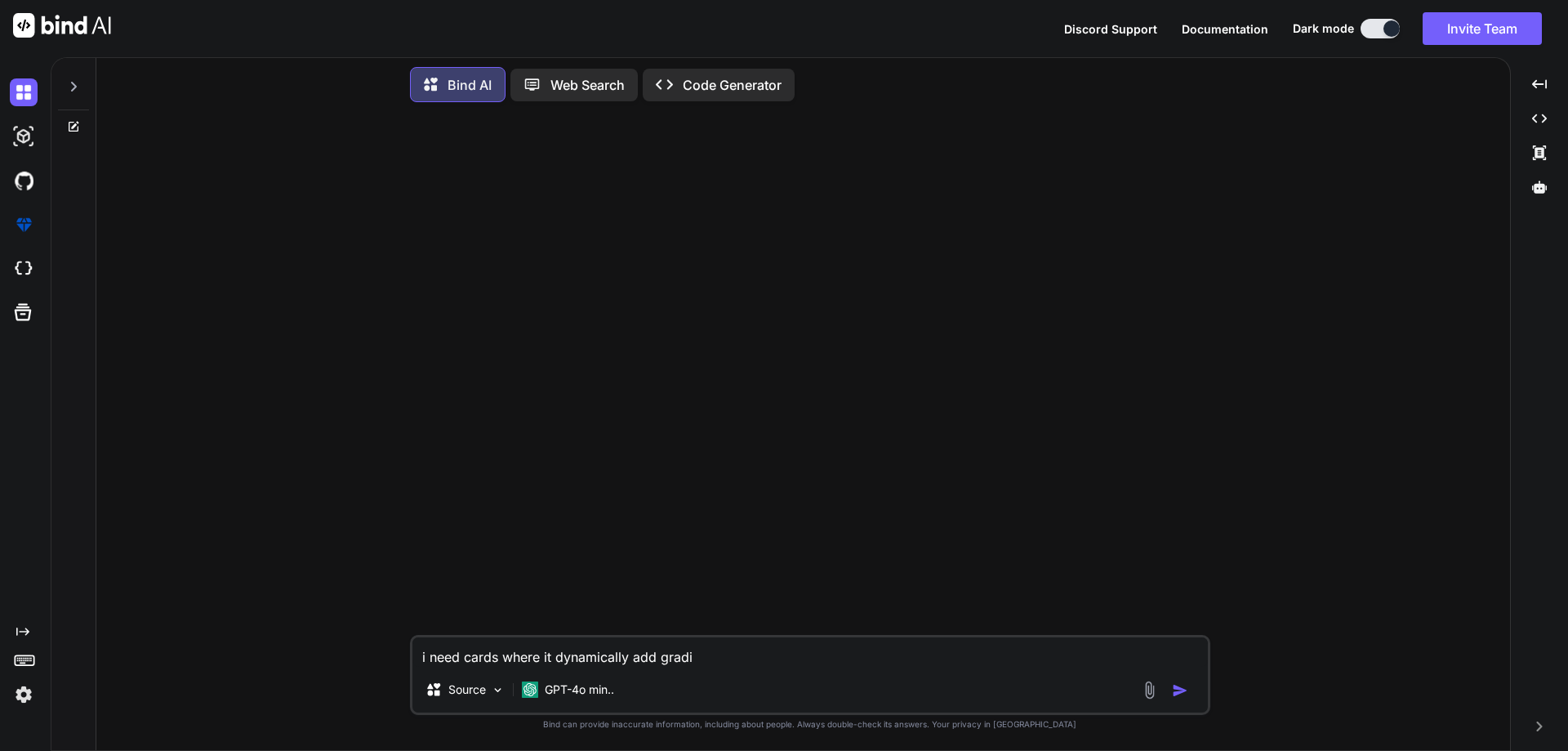
type textarea "x"
type textarea "i need cards where it dynamically add gradien"
type textarea "x"
type textarea "i need cards where it dynamically add gradient"
type textarea "x"
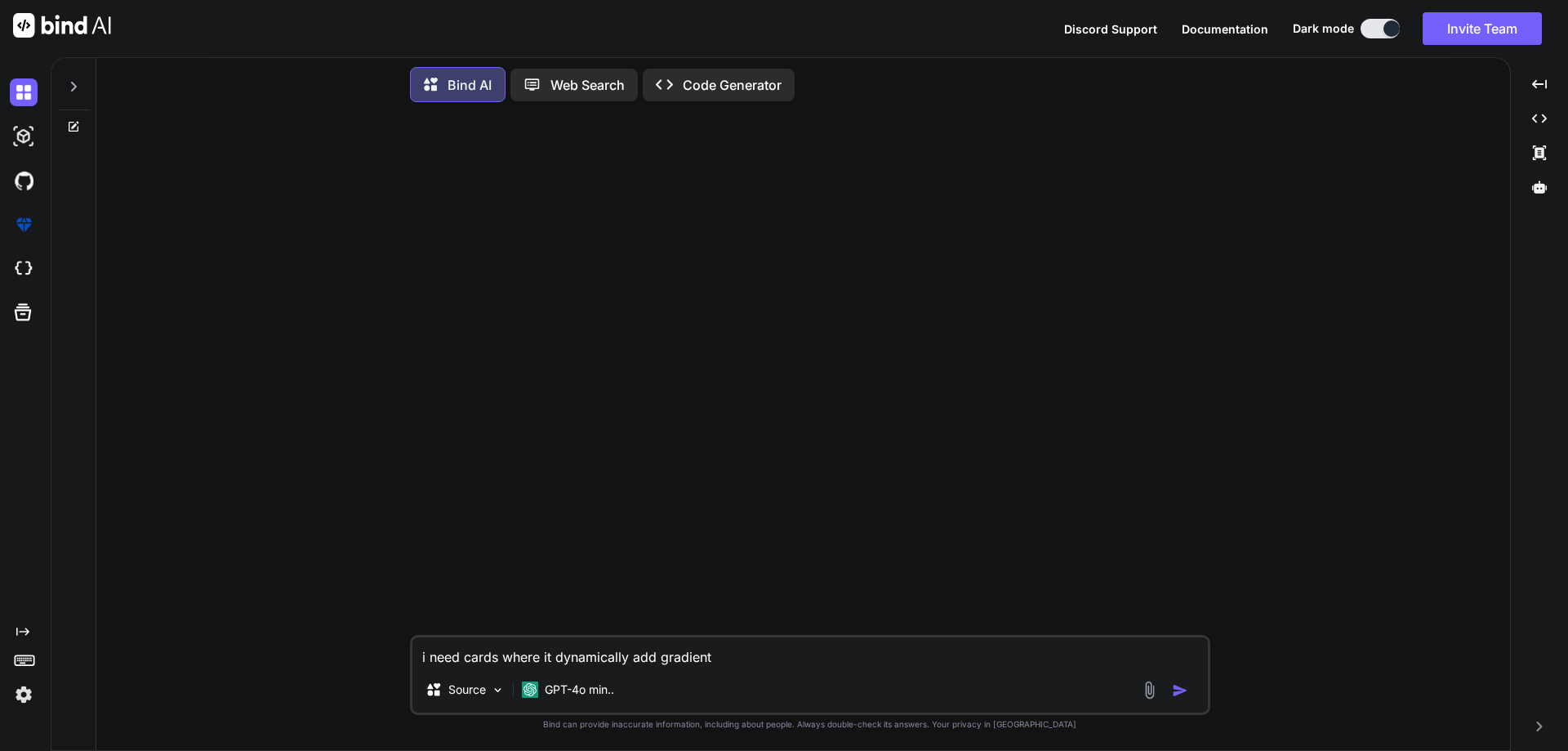
type textarea "i need cards where it dynamically add gradient"
type textarea "x"
type textarea "i need cards where it dynamically add gradient w"
type textarea "x"
type textarea "i need cards where it dynamically add gradient wh"
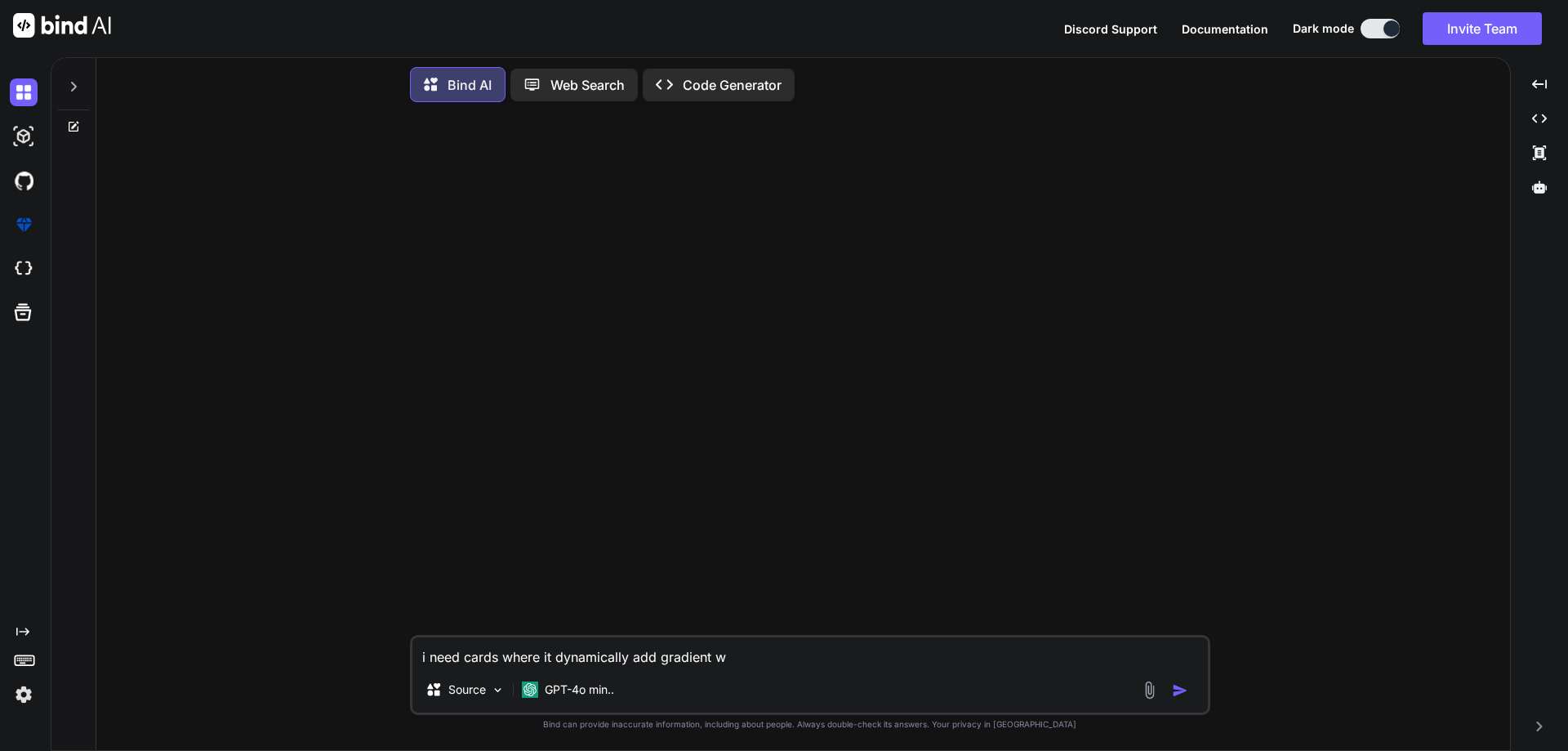
type textarea "x"
type textarea "i need cards where it dynamically add gradient whi"
type textarea "x"
type textarea "i need cards where it dynamically add gradient whil"
type textarea "x"
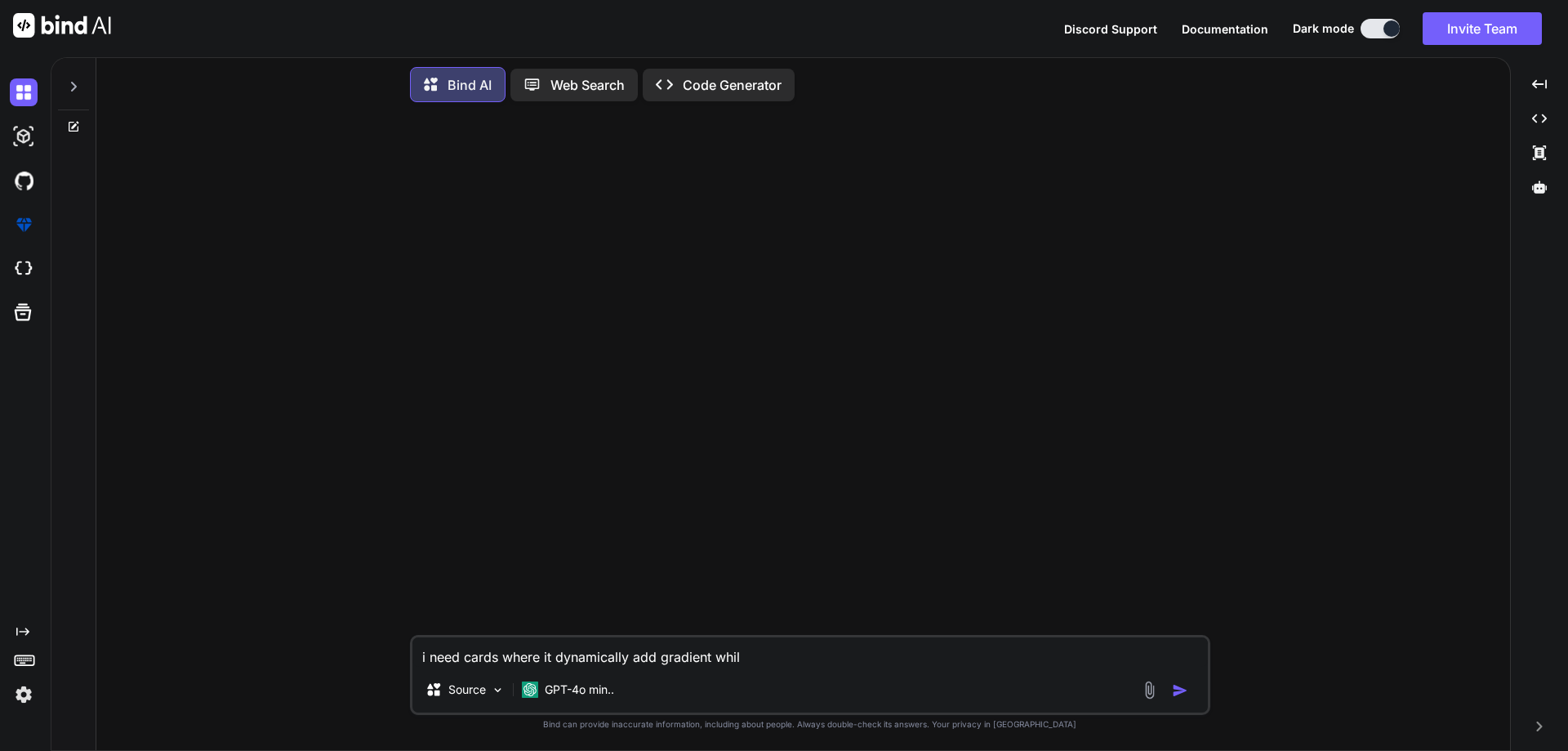
type textarea "i need cards where it dynamically add gradient while"
type textarea "x"
type textarea "i need cards where it dynamically add gradient while"
type textarea "x"
type textarea "i need cards where it dynamically add gradient while w"
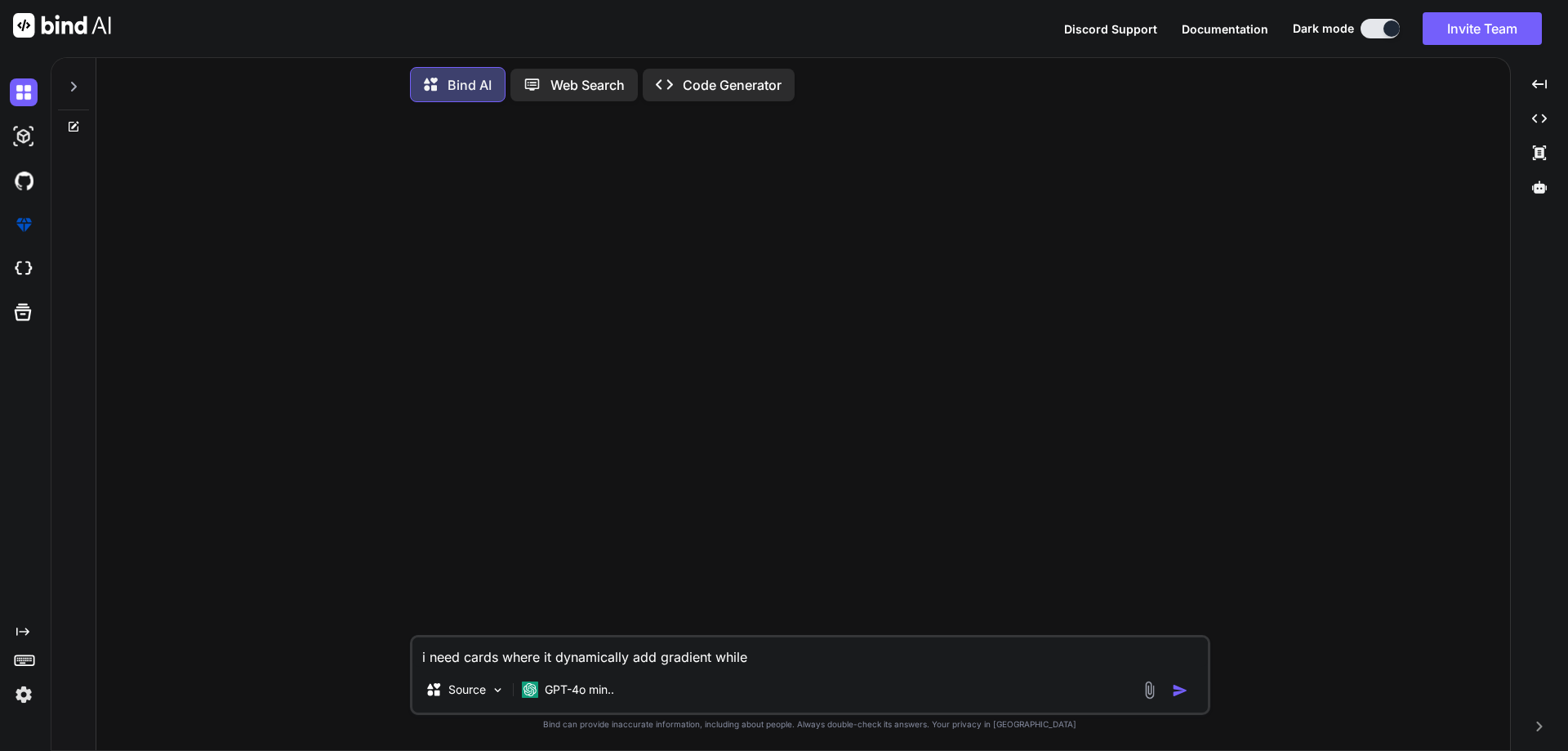
type textarea "x"
type textarea "i need cards where it dynamically add gradient while we"
type textarea "x"
type textarea "i need cards where it dynamically add gradient while we"
type textarea "x"
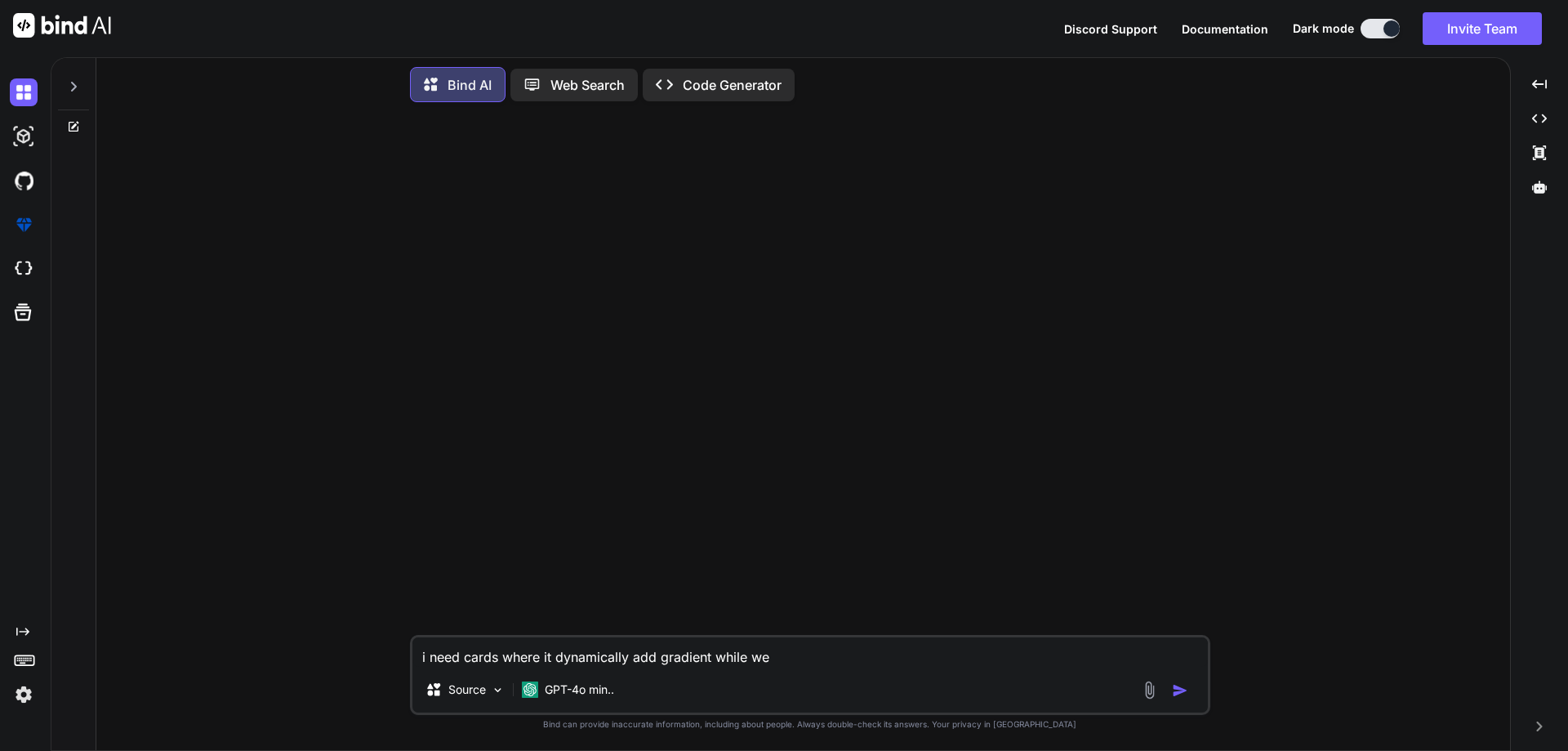
type textarea "i need cards where it dynamically add gradient while we a"
type textarea "x"
type textarea "i need cards where it dynamically add gradient while we ad"
type textarea "x"
type textarea "i need cards where it dynamically add gradient while we add"
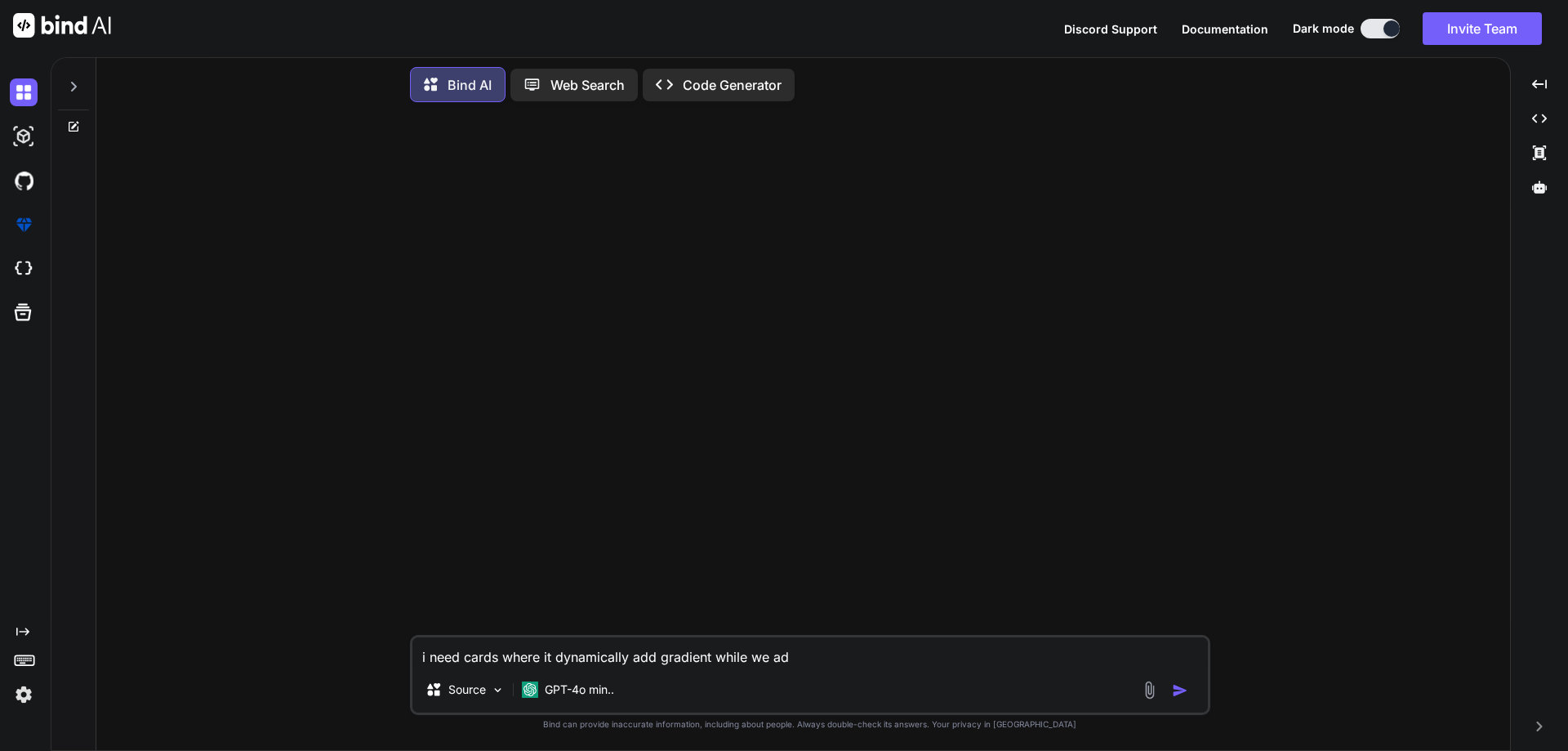
type textarea "x"
type textarea "i need cards where it dynamically add gradient while we add"
type textarea "x"
type textarea "i need cards where it dynamically add gradient while we add m"
type textarea "x"
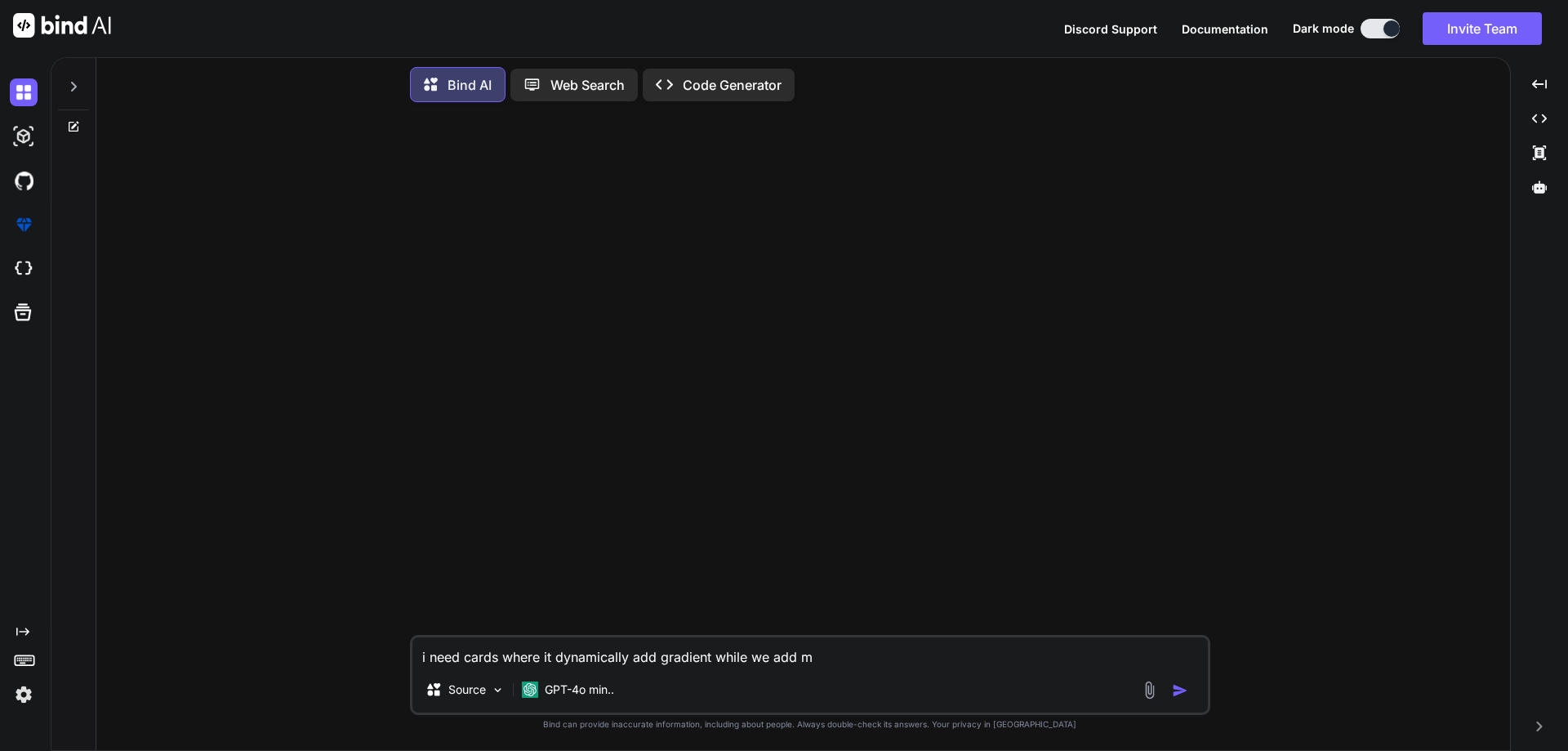
type textarea "i need cards where it dynamically add gradient while we add mo"
type textarea "x"
type textarea "i need cards where it dynamically add gradient while we add mor"
type textarea "x"
type textarea "i need cards where it dynamically add gradient while we add more"
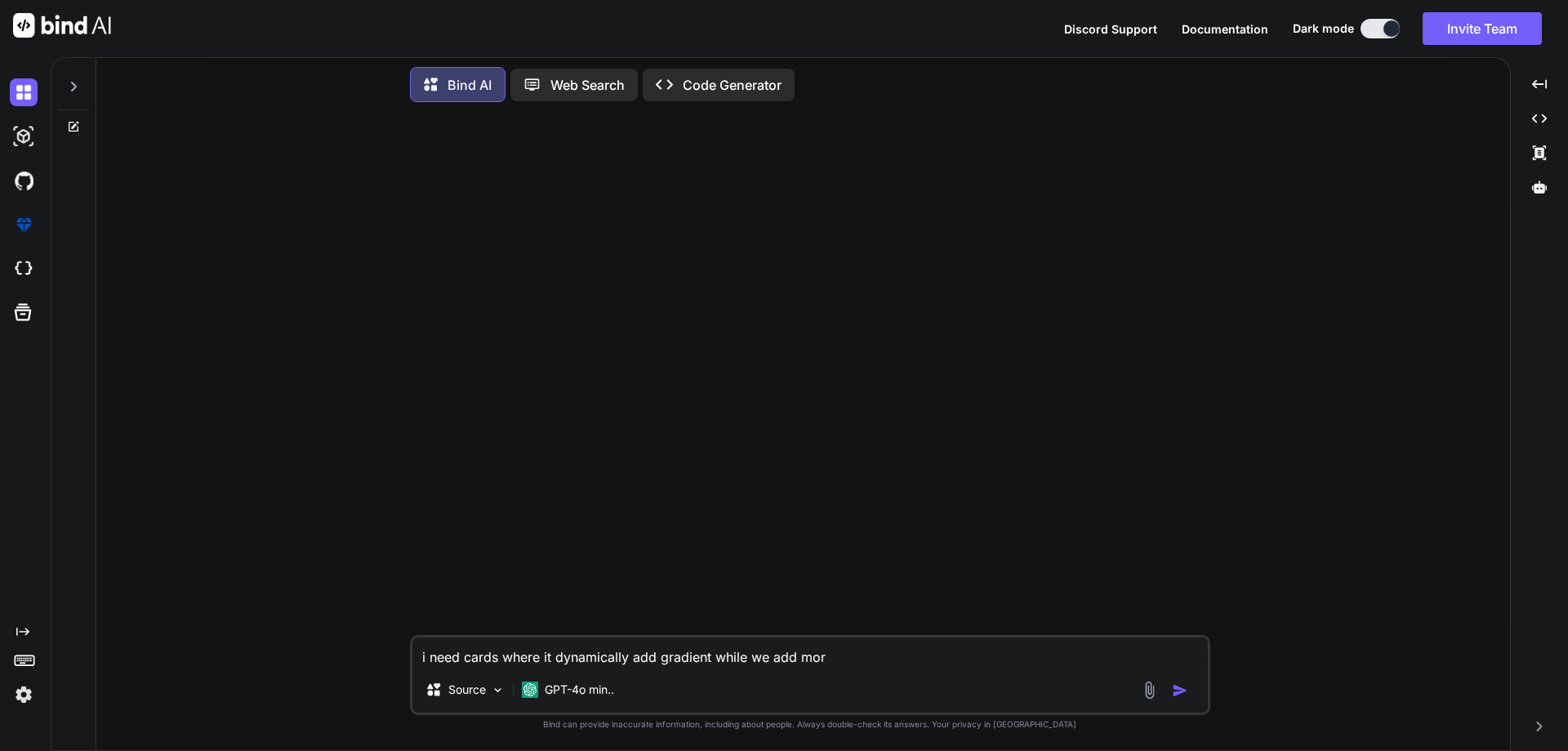
type textarea "x"
type textarea "i need cards where it dynamically add gradient while we add more"
type textarea "x"
type textarea "i need cards where it dynamically add gradient while we add more c"
type textarea "x"
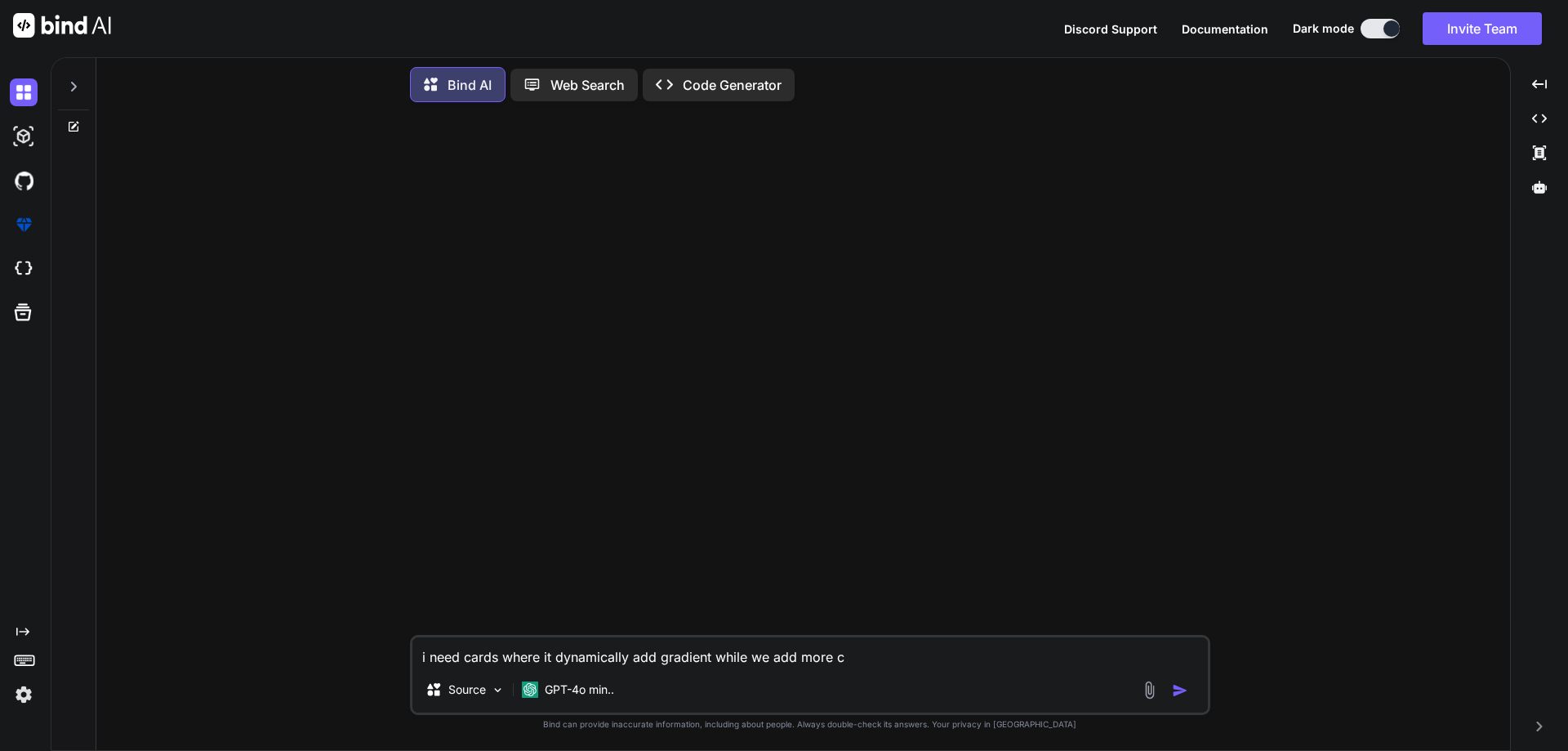
type textarea "i need cards where it dynamically add gradient while we add more ca"
type textarea "x"
type textarea "i need cards where it dynamically add gradient while we add more car"
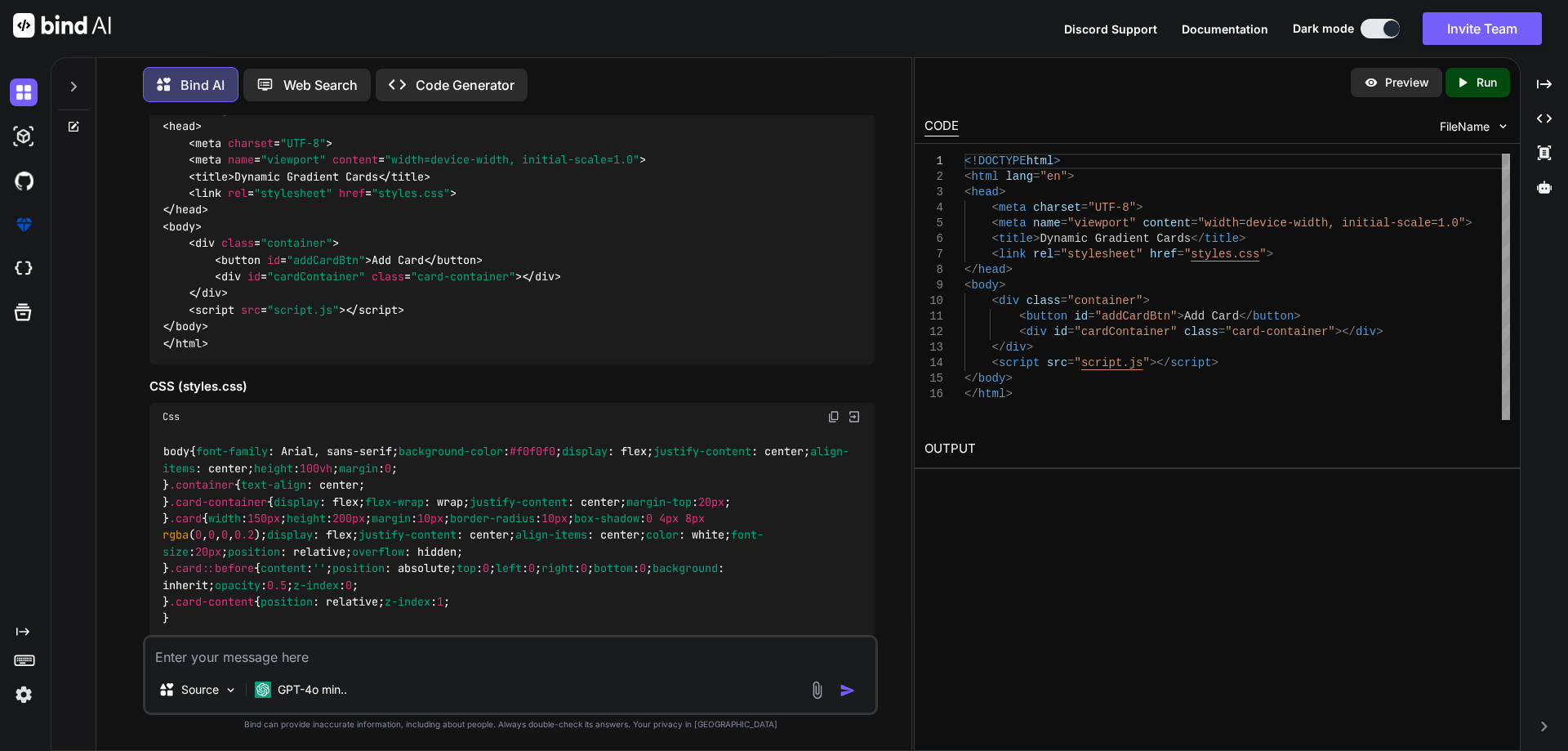
scroll to position [0, 0]
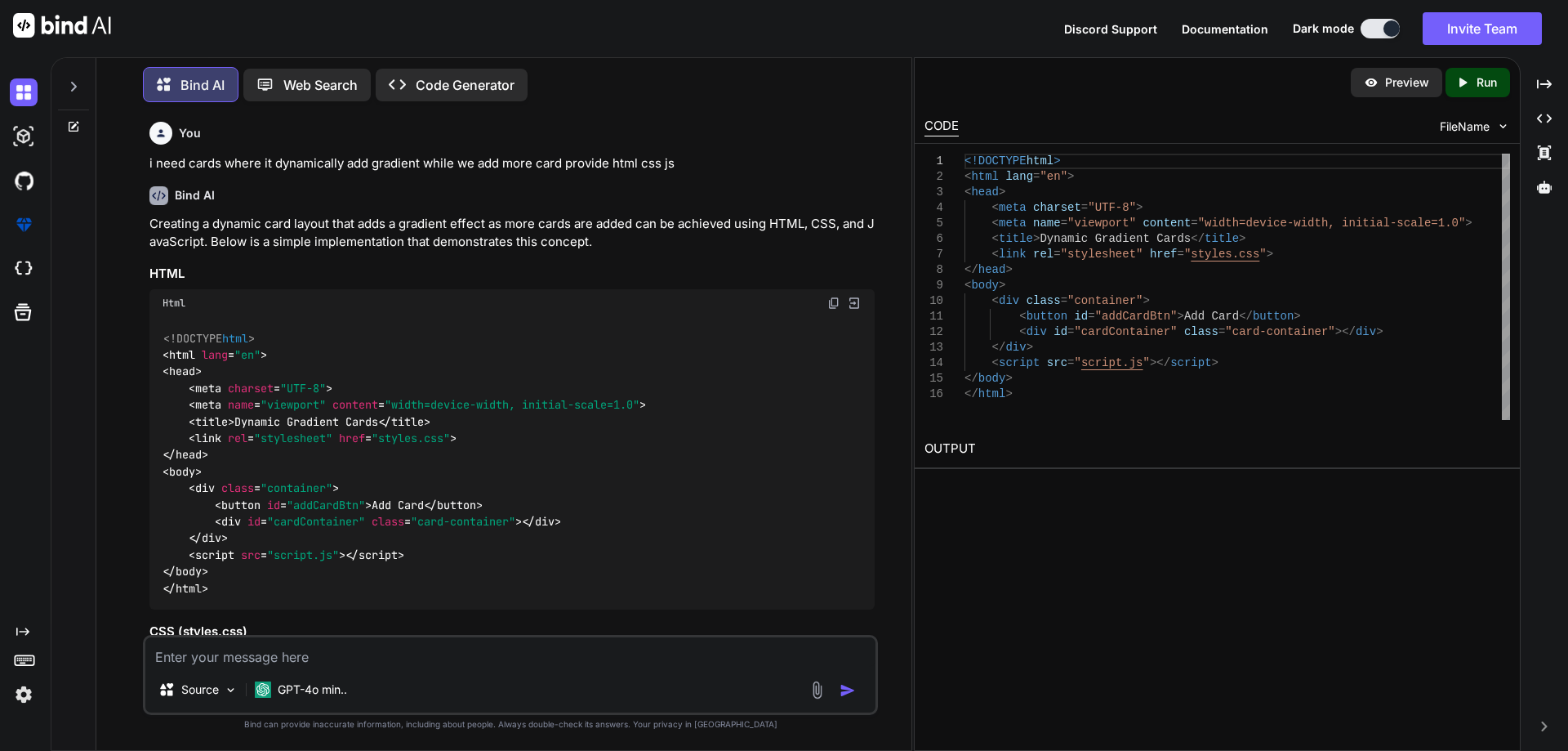
click at [833, 303] on img at bounding box center [834, 303] width 13 height 13
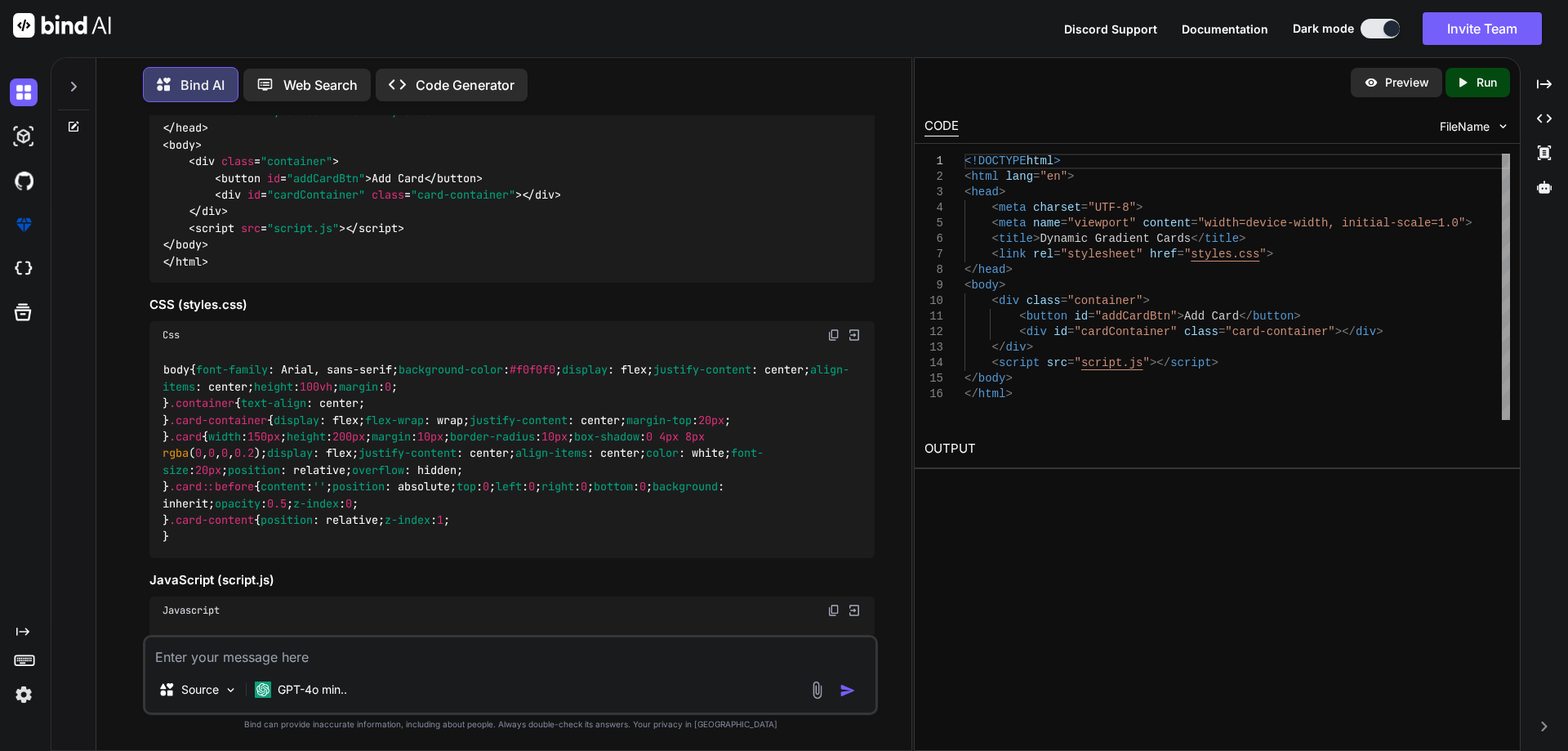
click at [840, 332] on img at bounding box center [834, 335] width 13 height 13
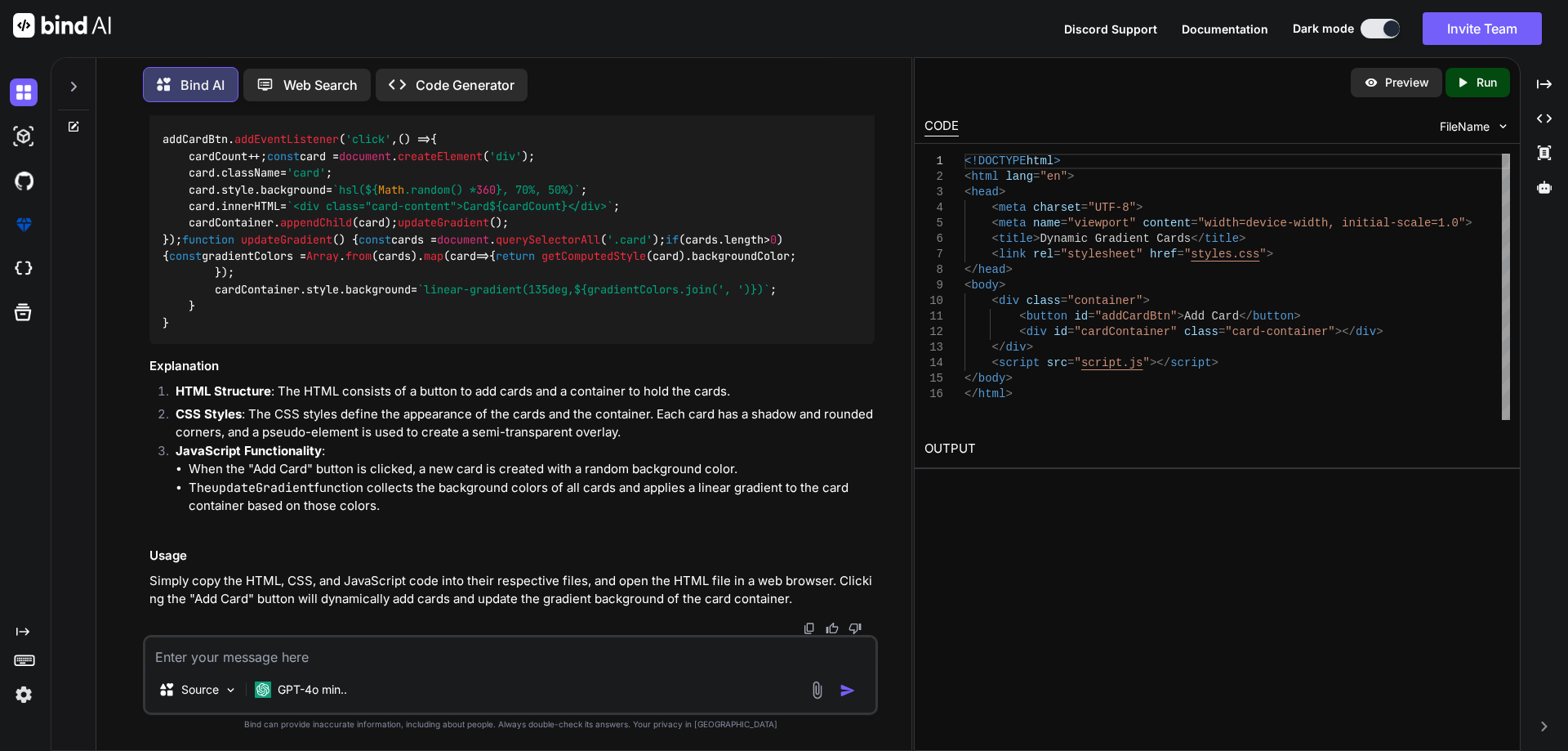
scroll to position [1307, 0]
click at [837, 62] on img at bounding box center [834, 55] width 13 height 13
click at [462, 660] on textarea at bounding box center [510, 652] width 730 height 29
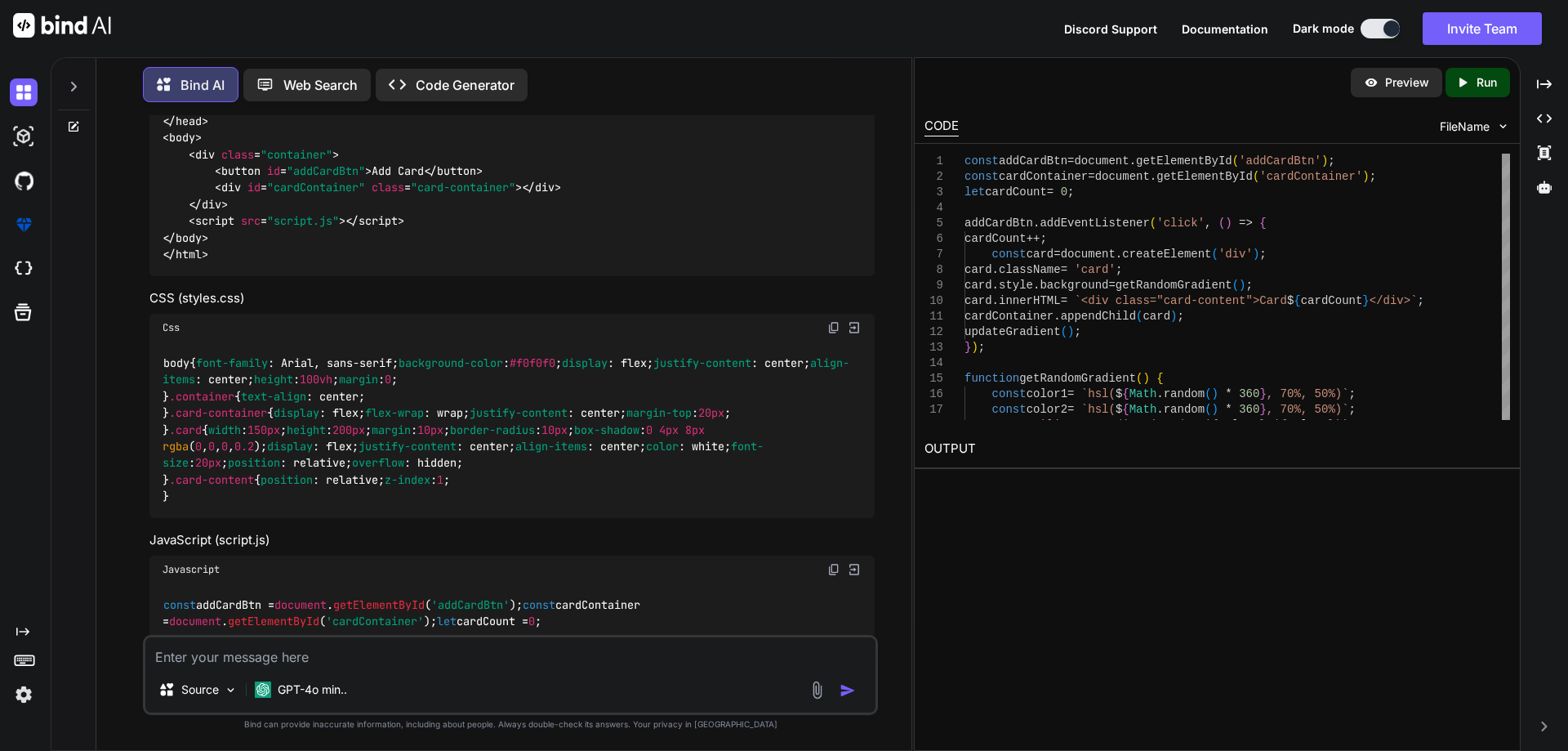
scroll to position [2260, 0]
click at [434, 659] on textarea at bounding box center [510, 652] width 730 height 29
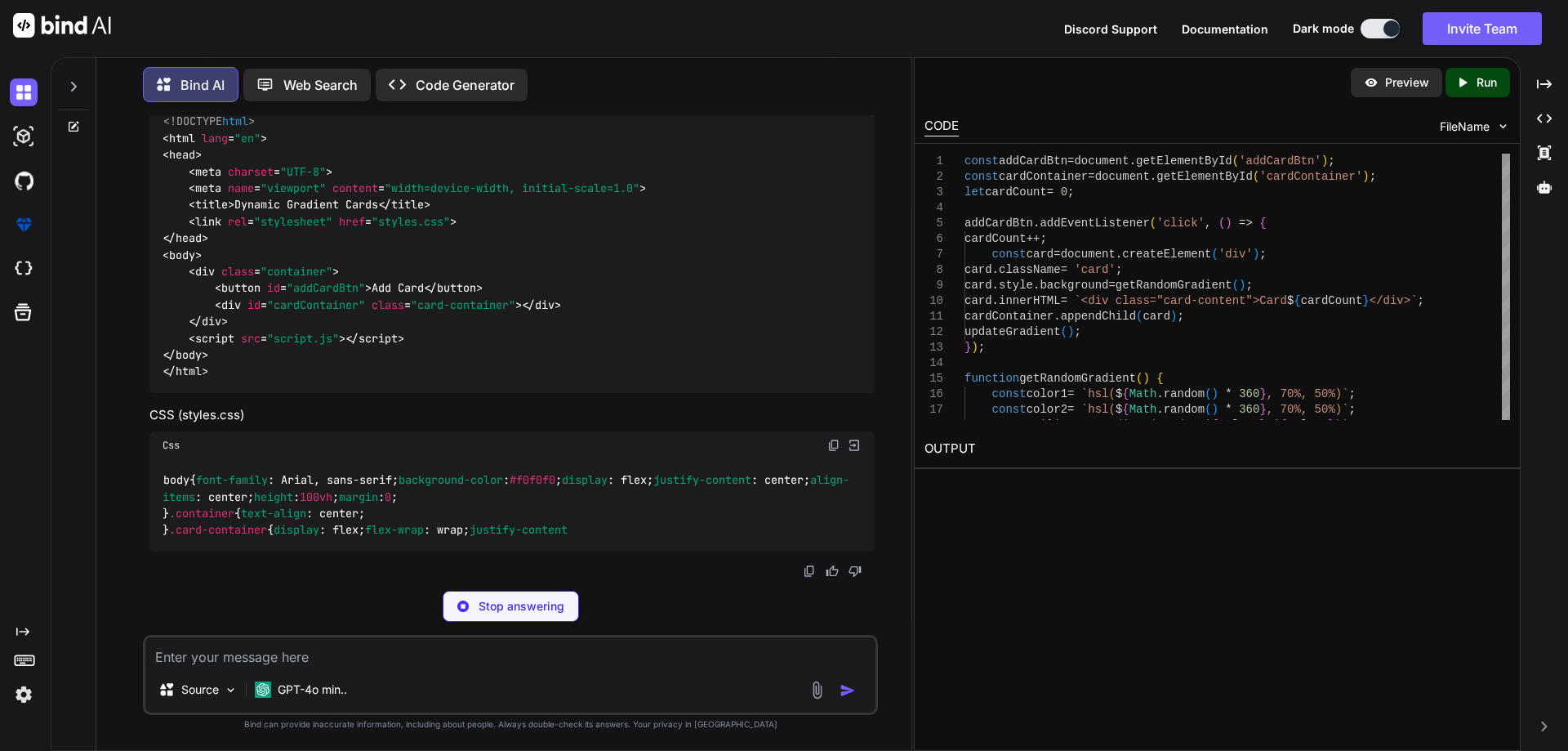
scroll to position [5045, 0]
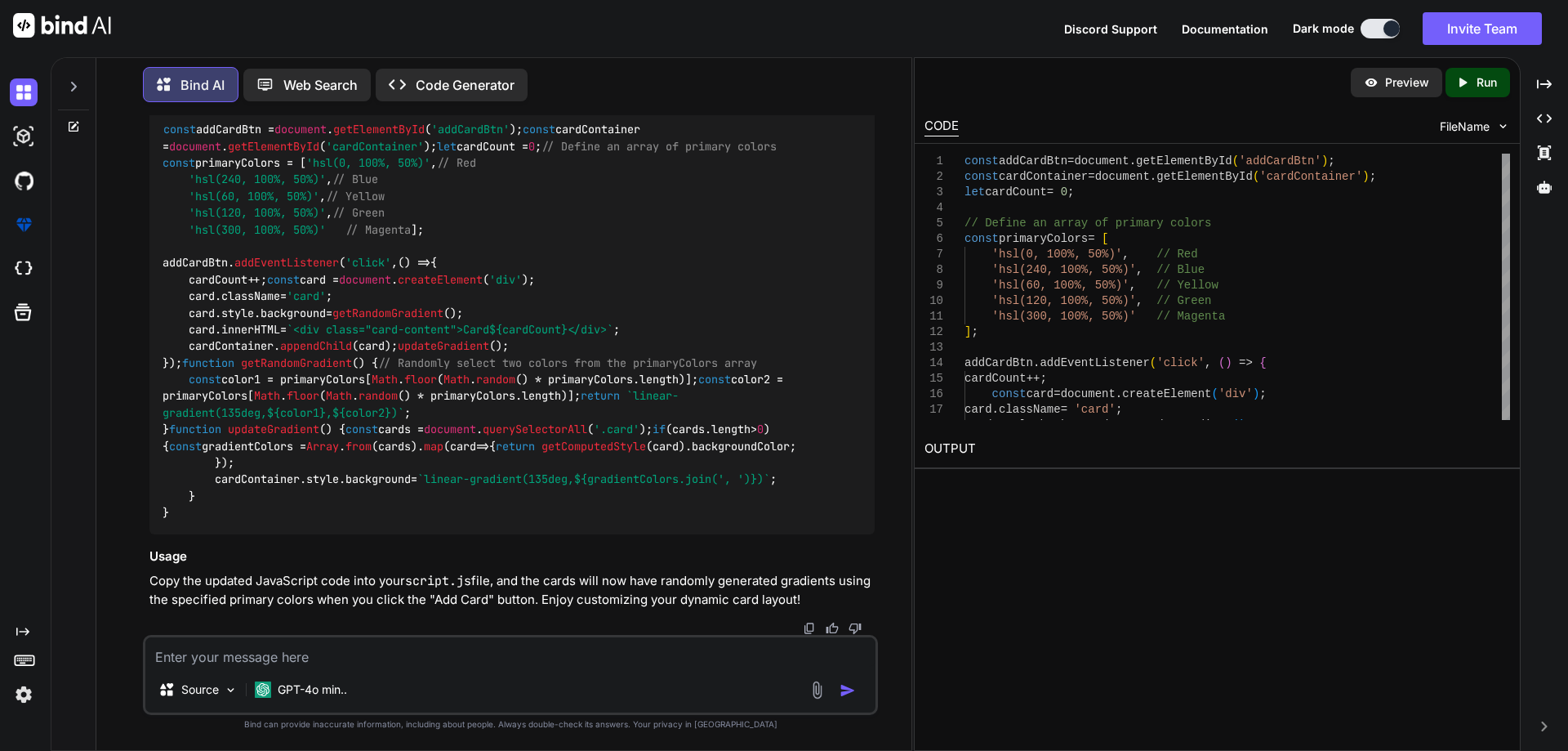
click at [529, 655] on textarea at bounding box center [510, 652] width 730 height 29
paste textarea "const color1 = primaryColors[Math.floor(Math.random() * primaryColors.length)];…"
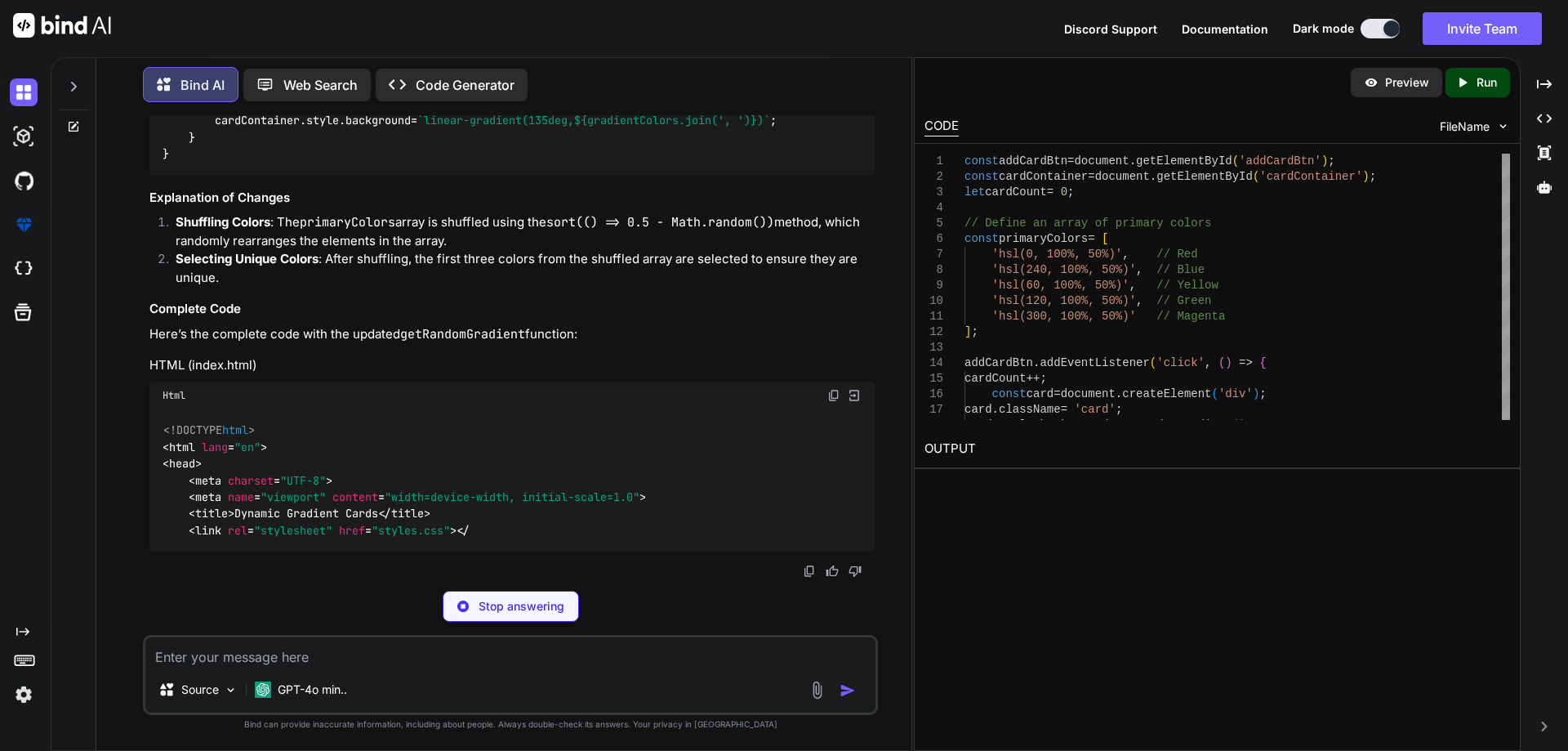
scroll to position [8359, 0]
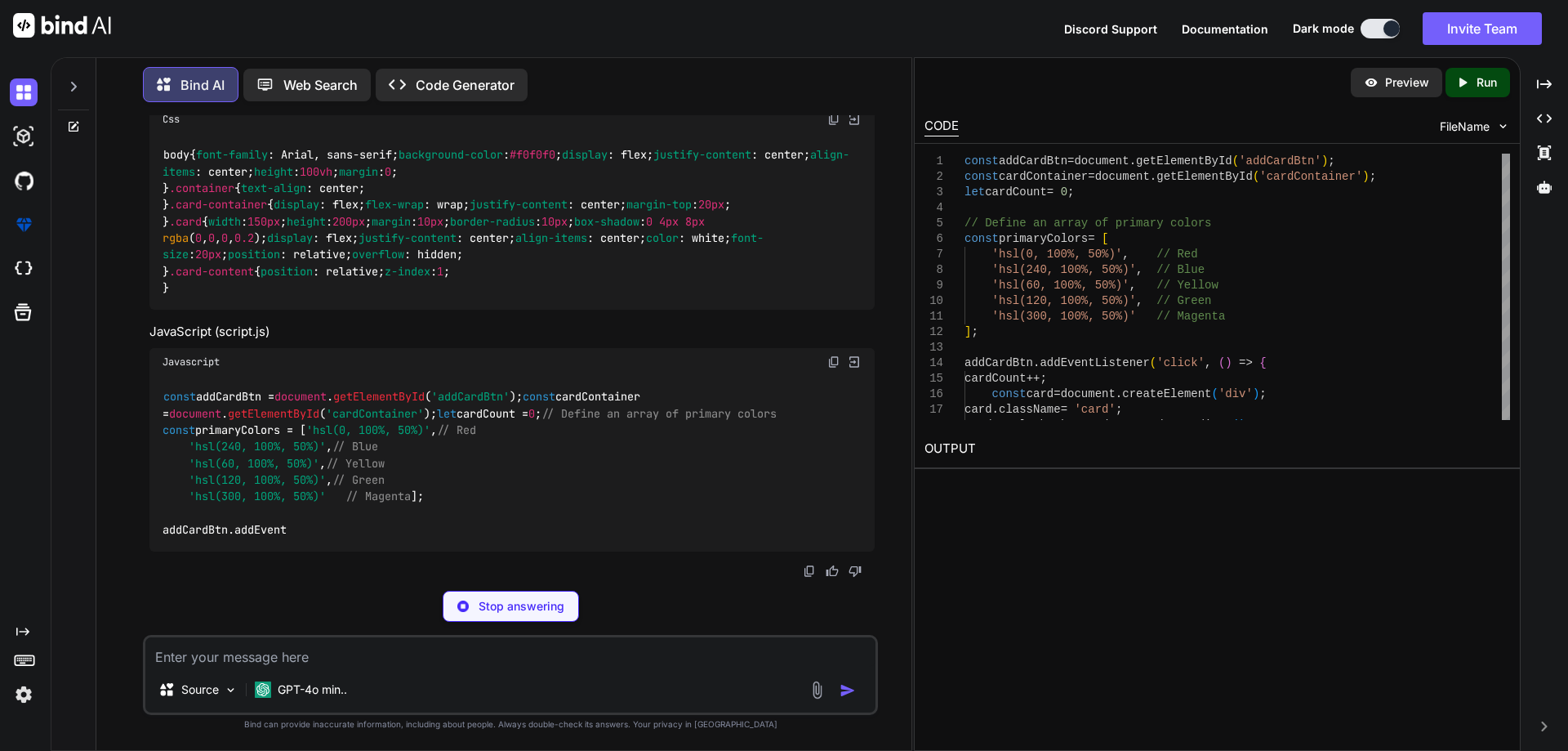
drag, startPoint x: 182, startPoint y: 361, endPoint x: 662, endPoint y: 456, distance: 489.3
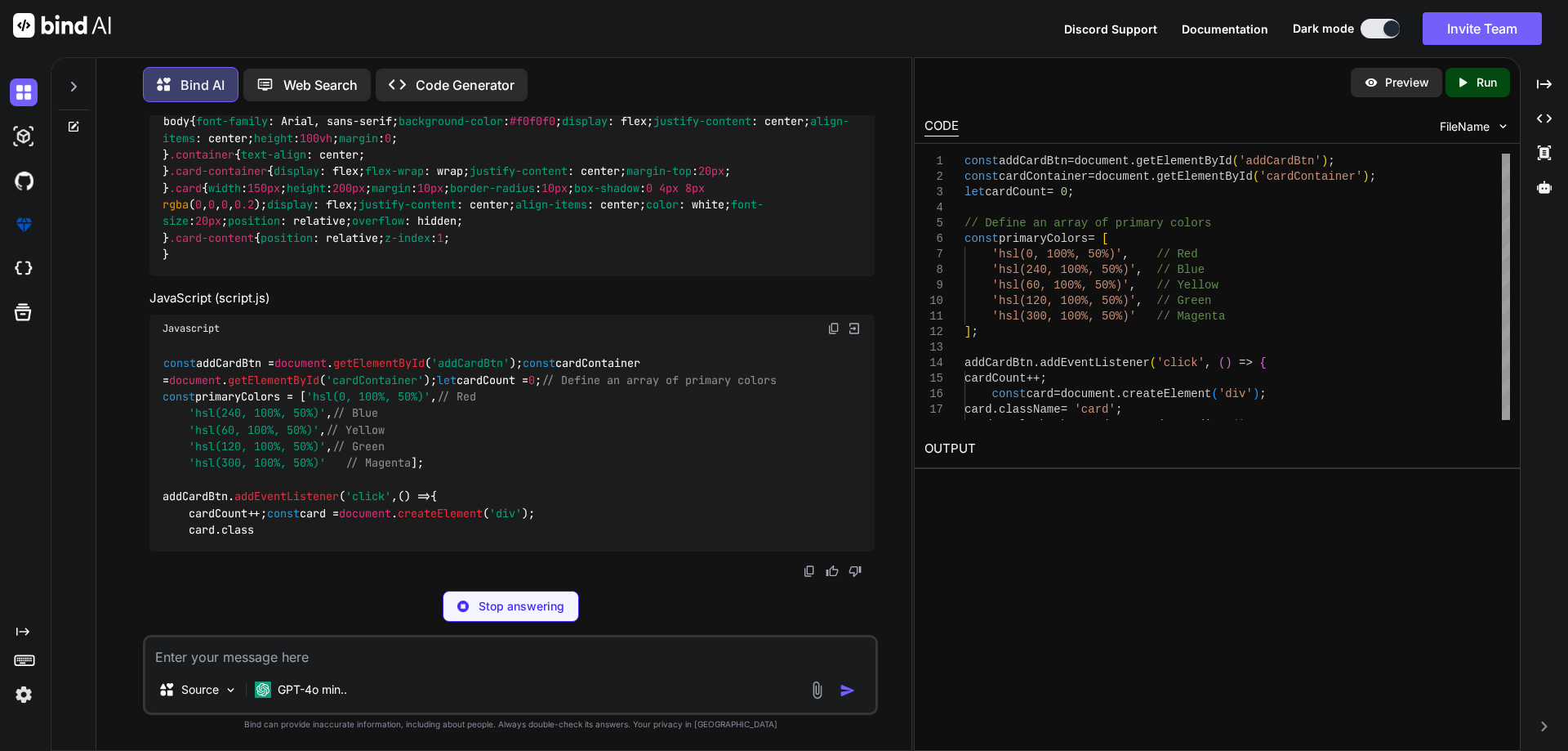
copy code "// Shuffle the primaryColors array const shuffledColors = primaryColors. sort (…"
